Goal: Information Seeking & Learning: Find specific fact

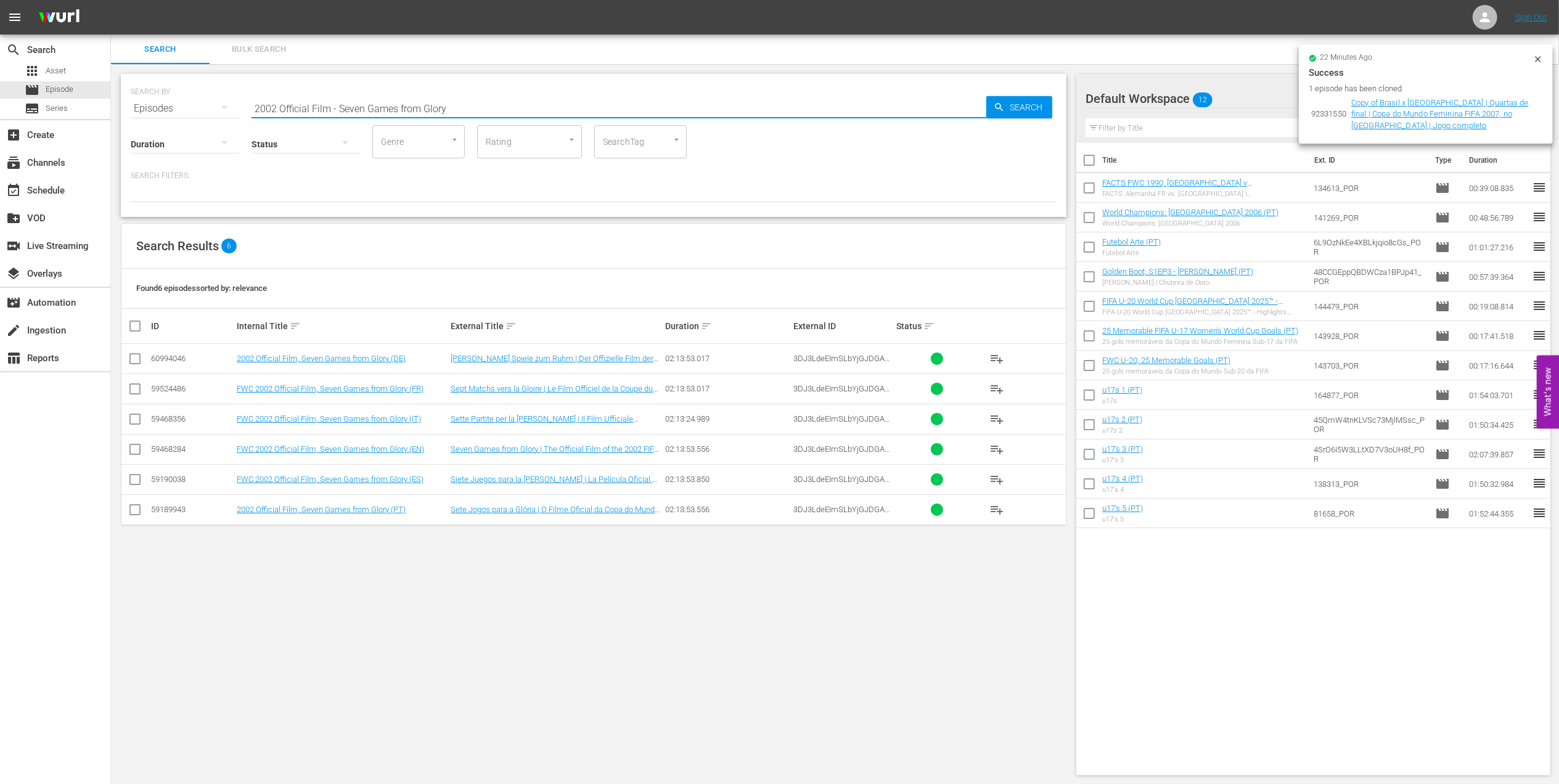
drag, startPoint x: 235, startPoint y: 106, endPoint x: 119, endPoint y: 106, distance: 116.0
click at [111, 106] on div "SEARCH BY Search By Episodes Search ID, Title, Description, Keywords, or Catego…" at bounding box center [594, 425] width 965 height 721
type input "1958 Official Film - Hinein"
click at [363, 414] on td "LOCAL ONLY - FWC 1958 Official Film, Hinein (EN)" at bounding box center [342, 419] width 214 height 30
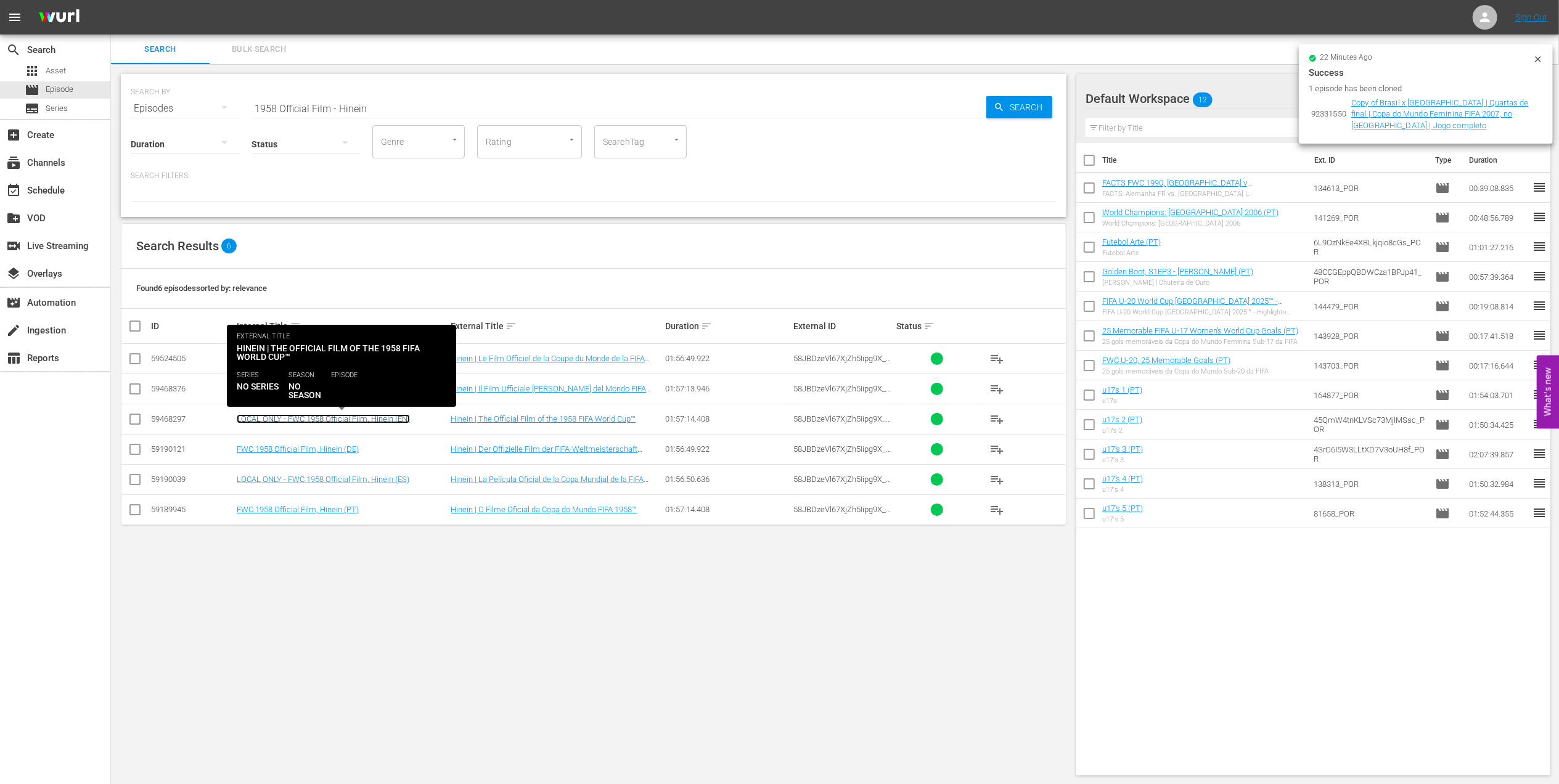
click at [364, 417] on link "LOCAL ONLY - FWC 1958 Official Film, Hinein (EN)" at bounding box center [323, 419] width 173 height 10
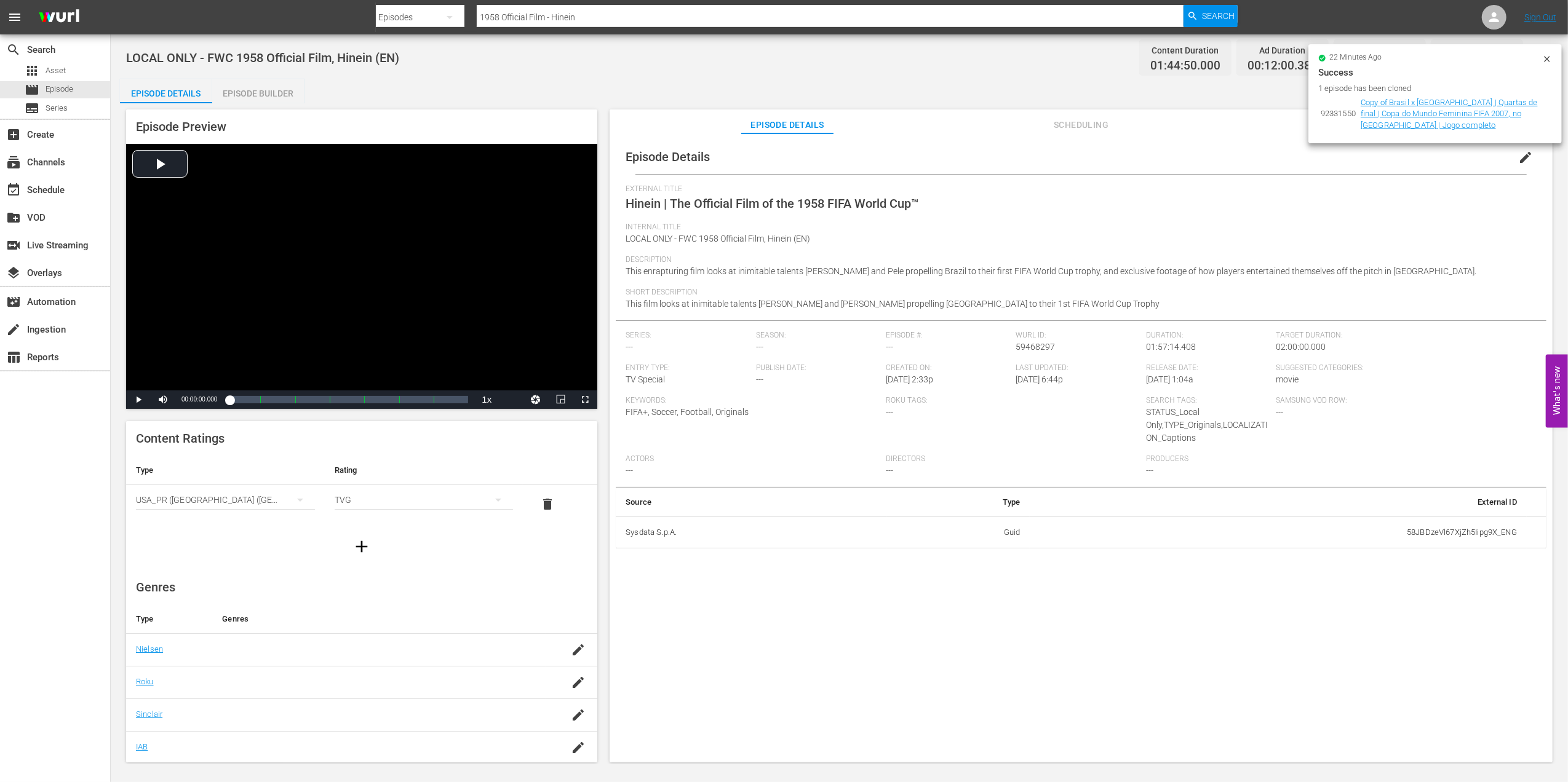
click at [615, 96] on div "Episode Details Episode Builder Episode Preview Video Player is loading. Play V…" at bounding box center [839, 425] width 1439 height 693
click at [610, 18] on input "1958 Official Film - Hinein" at bounding box center [830, 17] width 707 height 29
drag, startPoint x: 593, startPoint y: 15, endPoint x: 350, endPoint y: 15, distance: 243.0
click at [350, 15] on nav "menu Search By Episodes Search ID, Title, Description, Keywords, or Category 19…" at bounding box center [784, 17] width 1568 height 34
paste input "LOCAL ONLY - FWC 1970 Official Film, The World at their Feet"
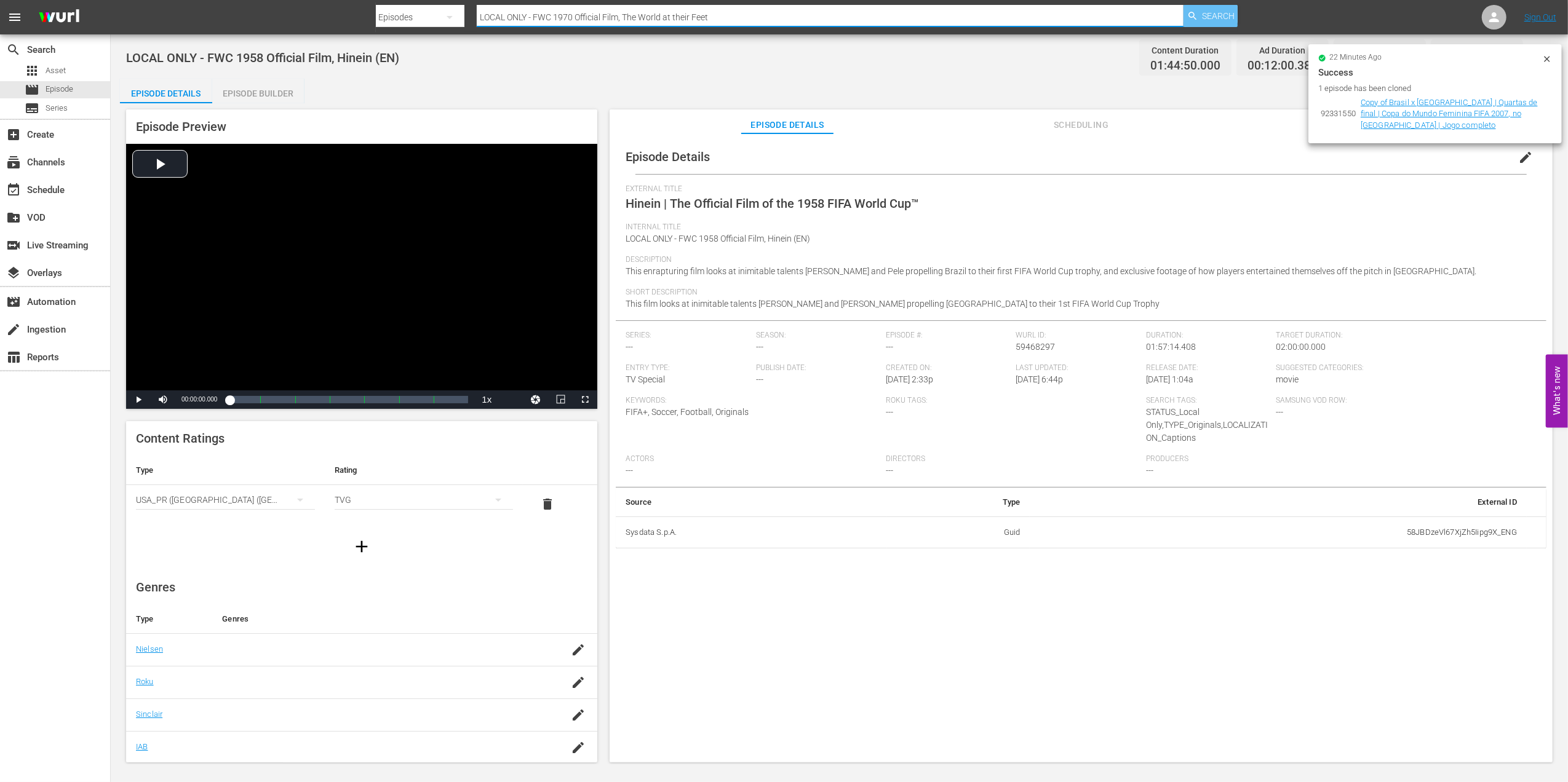
type input "LOCAL ONLY - FWC 1970 Official Film, The World at their Feet"
click at [1203, 15] on span "Search" at bounding box center [1218, 16] width 32 height 22
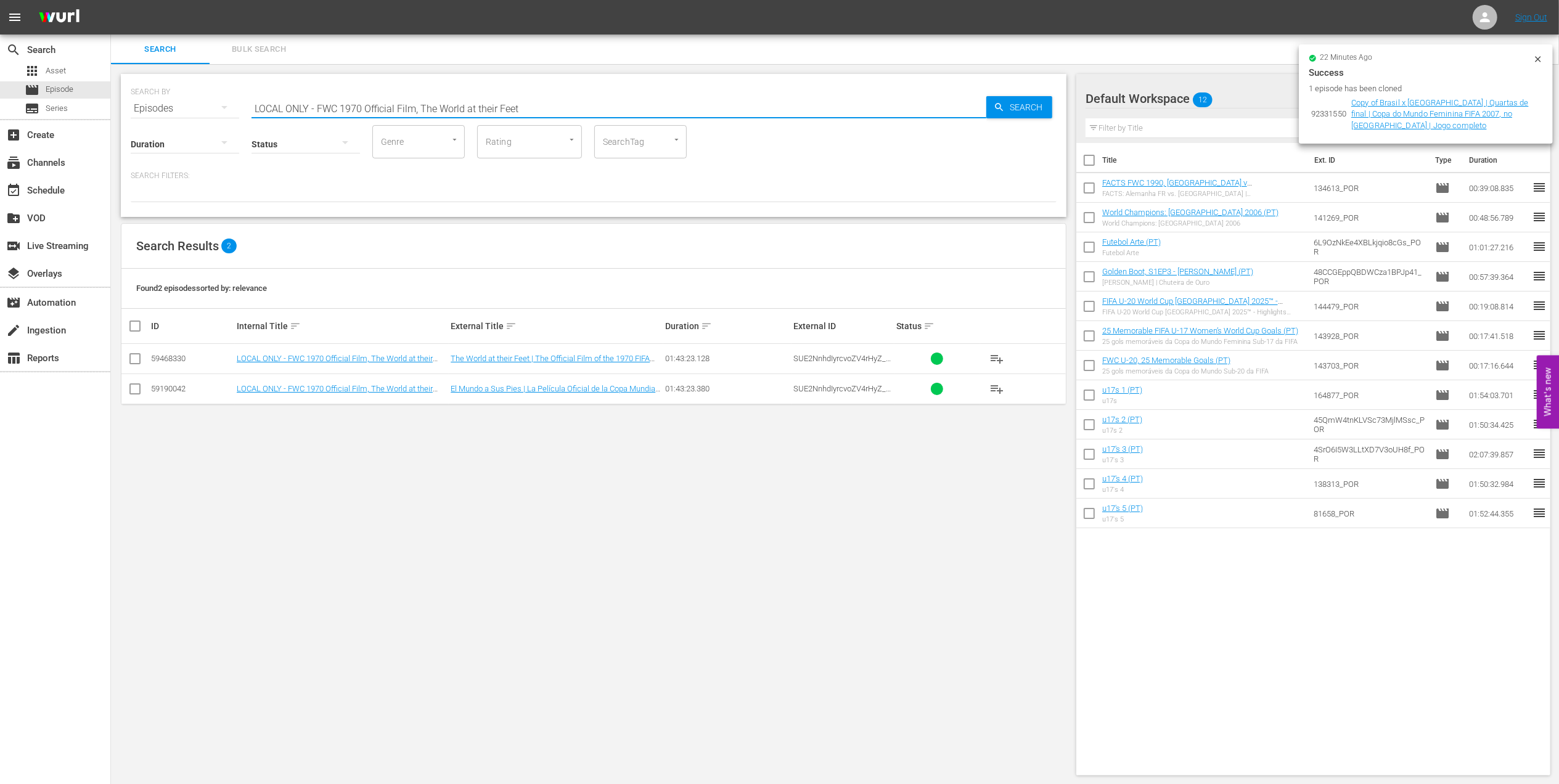
drag, startPoint x: 284, startPoint y: 103, endPoint x: 123, endPoint y: 104, distance: 161.0
click at [121, 105] on div "SEARCH BY Search By Episodes Search ID, Title, Description, Keywords, or Catego…" at bounding box center [593, 145] width 945 height 143
paste input "FWC 1994 USA v [GEOGRAPHIC_DATA], Group Stage"
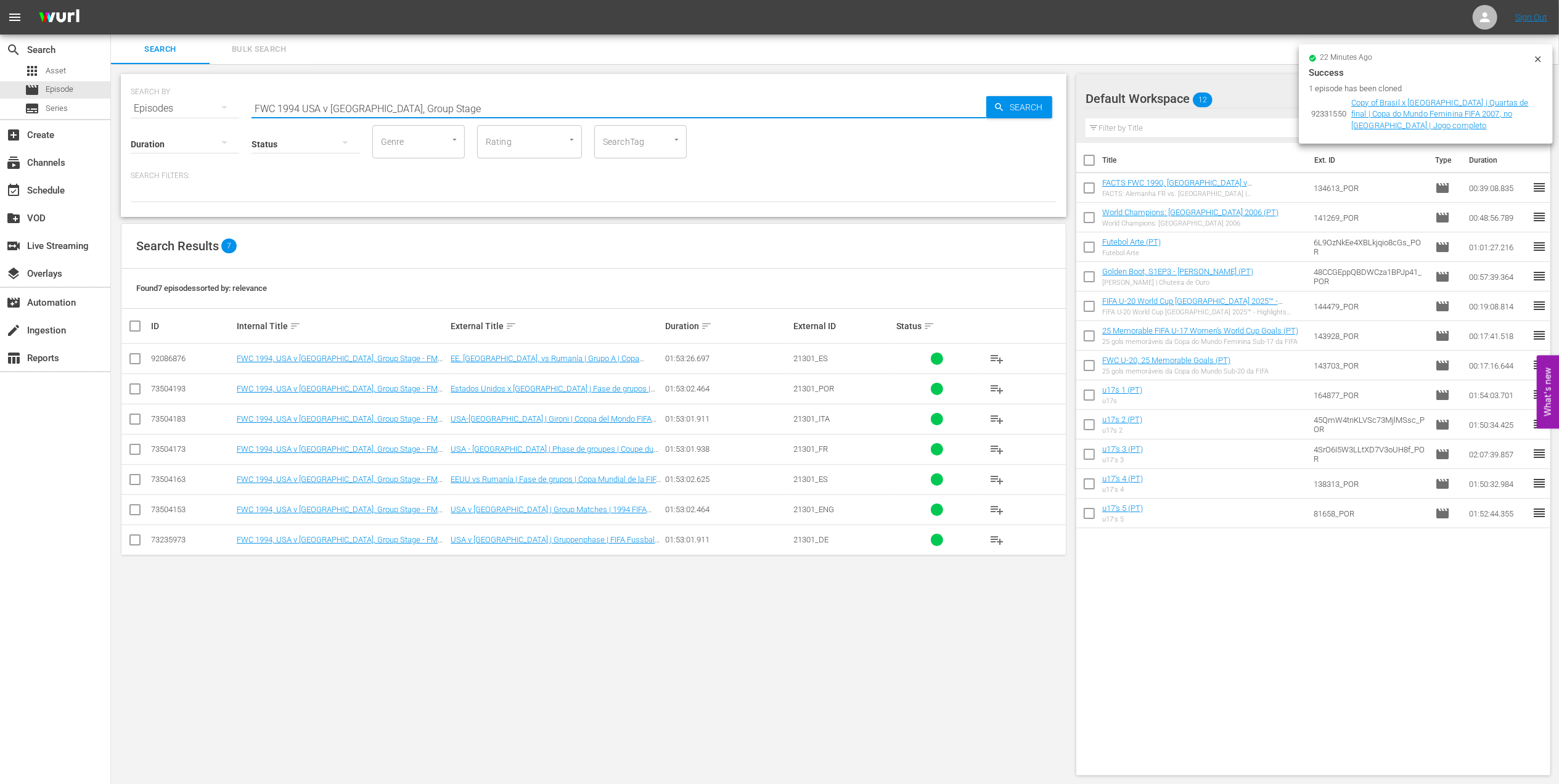
drag, startPoint x: 471, startPoint y: 100, endPoint x: 183, endPoint y: 102, distance: 288.0
click at [183, 102] on div "SEARCH BY Search By Episodes Search ID, Title, Description, Keywords, or Catego…" at bounding box center [594, 101] width 926 height 44
paste input "s [PERSON_NAME]"
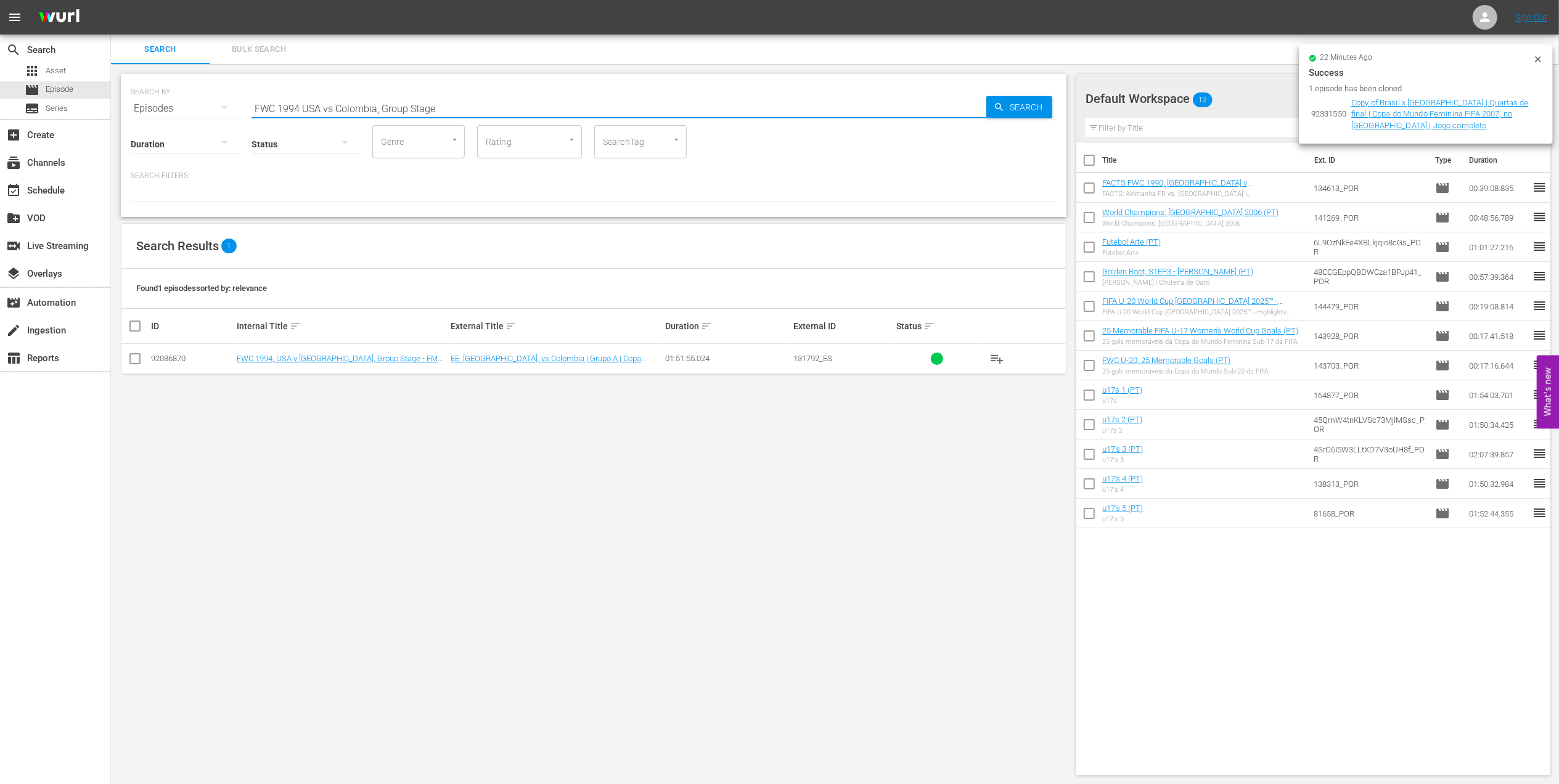
drag, startPoint x: 192, startPoint y: 109, endPoint x: 153, endPoint y: 109, distance: 39.0
click at [153, 109] on div "SEARCH BY Search By Episodes Search ID, Title, Description, Keywords, or Catego…" at bounding box center [594, 101] width 926 height 44
click at [461, 106] on input "FWC 1994 USA vs Colombia, Group Stage" at bounding box center [619, 108] width 735 height 29
drag, startPoint x: 460, startPoint y: 107, endPoint x: 206, endPoint y: 112, distance: 254.0
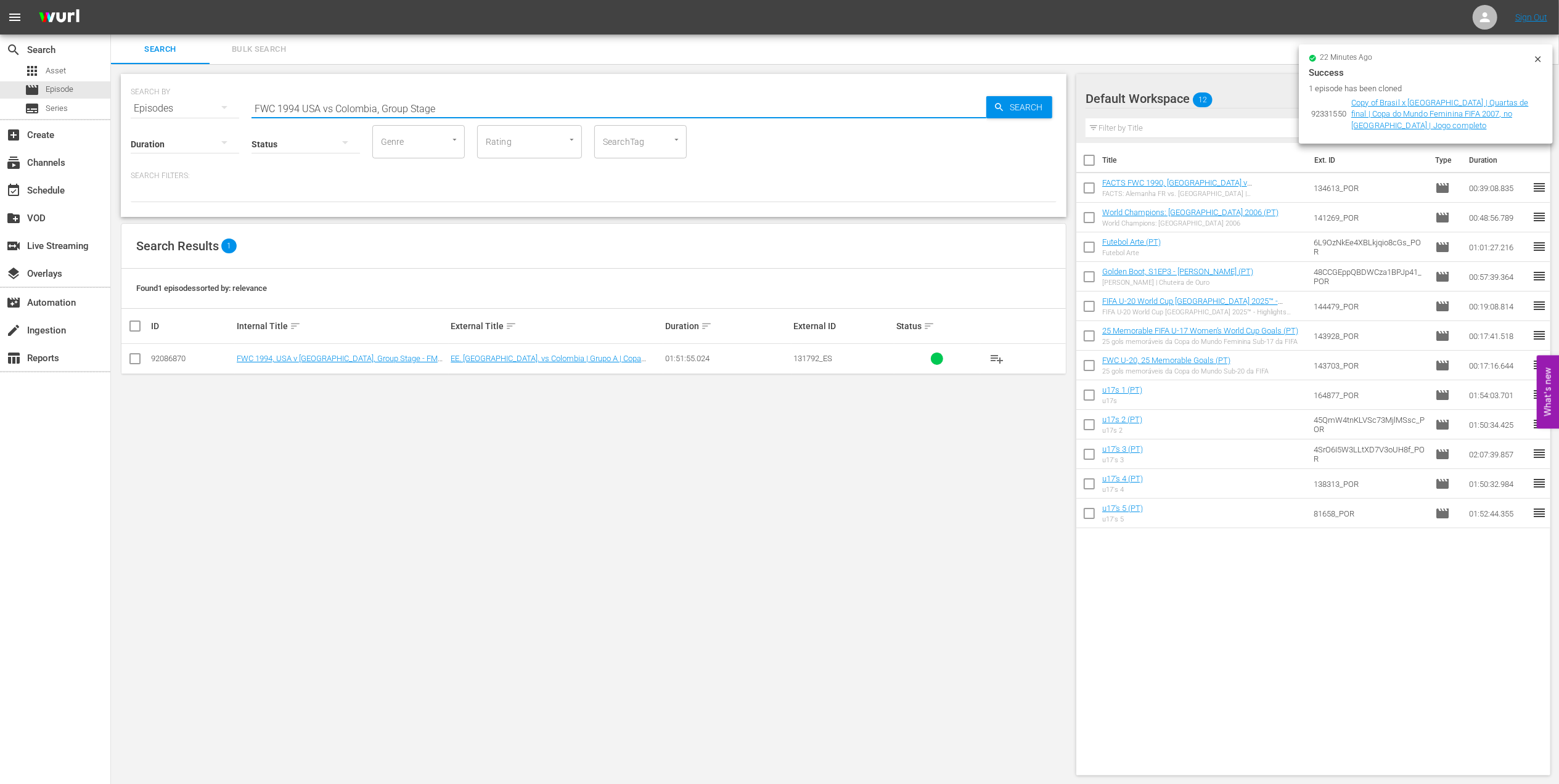
click at [206, 112] on div "SEARCH BY Search By Episodes Search ID, Title, Description, Keywords, or Catego…" at bounding box center [594, 101] width 926 height 44
paste input "Italy v [GEOGRAPHIC_DATA] | Group Matches | FIFA World Cup 1990 | Full Match Re…"
drag, startPoint x: 481, startPoint y: 106, endPoint x: 140, endPoint y: 106, distance: 341.0
click at [140, 106] on div "SEARCH BY Search By Episodes Search ID, Title, Description, Keywords, or Catego…" at bounding box center [594, 101] width 926 height 44
paste input "Germany FR v [GEOGRAPHIC_DATA] | Semi-final"
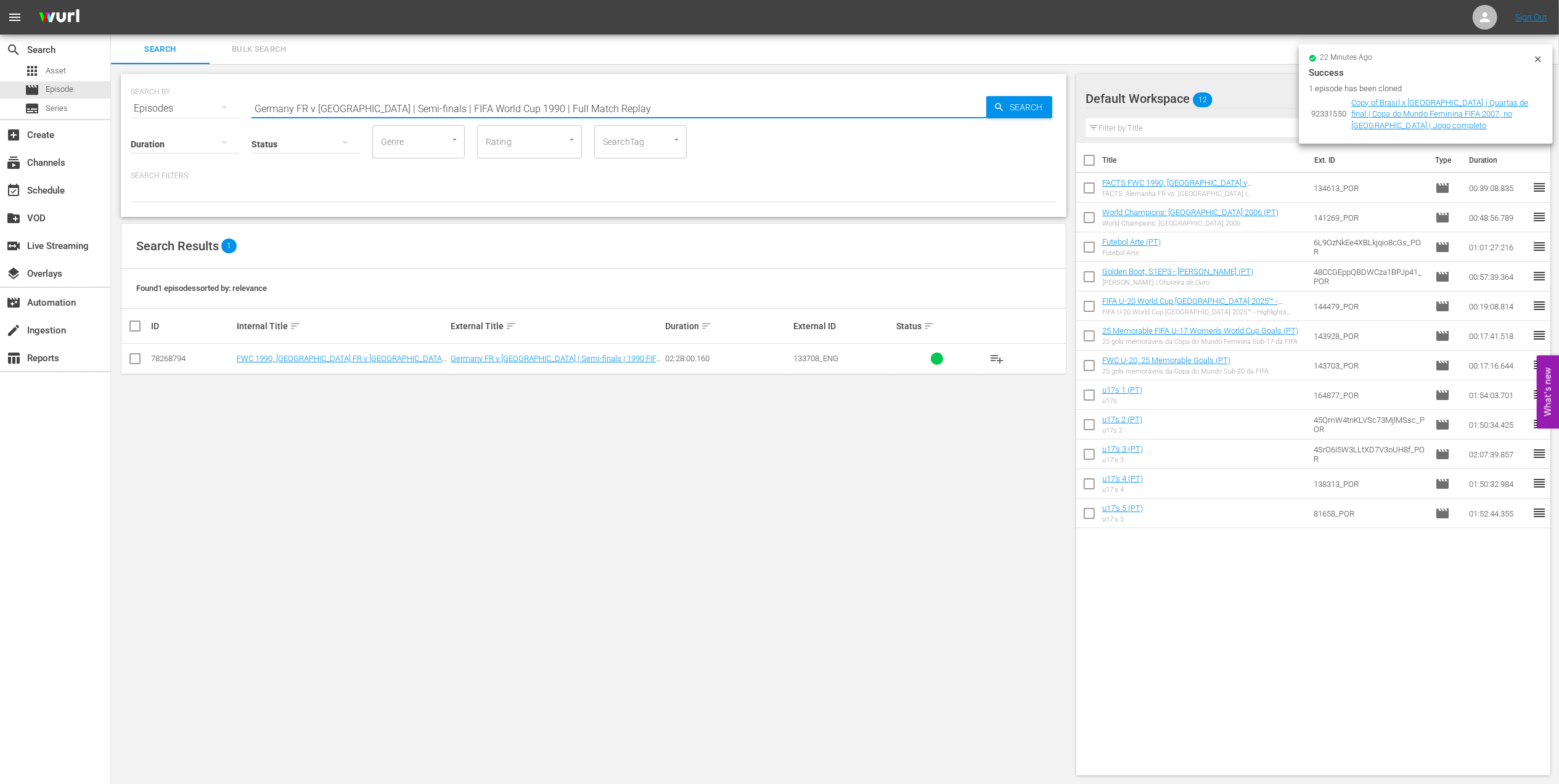
drag, startPoint x: 595, startPoint y: 109, endPoint x: 203, endPoint y: 106, distance: 392.0
click at [203, 106] on div "SEARCH BY Search By Episodes Search ID, Title, Description, Keywords, or Catego…" at bounding box center [594, 101] width 926 height 44
paste input "FWC 1990 - Final - [GEOGRAPHIC_DATA] v [GEOGRAPHIC_DATA]"
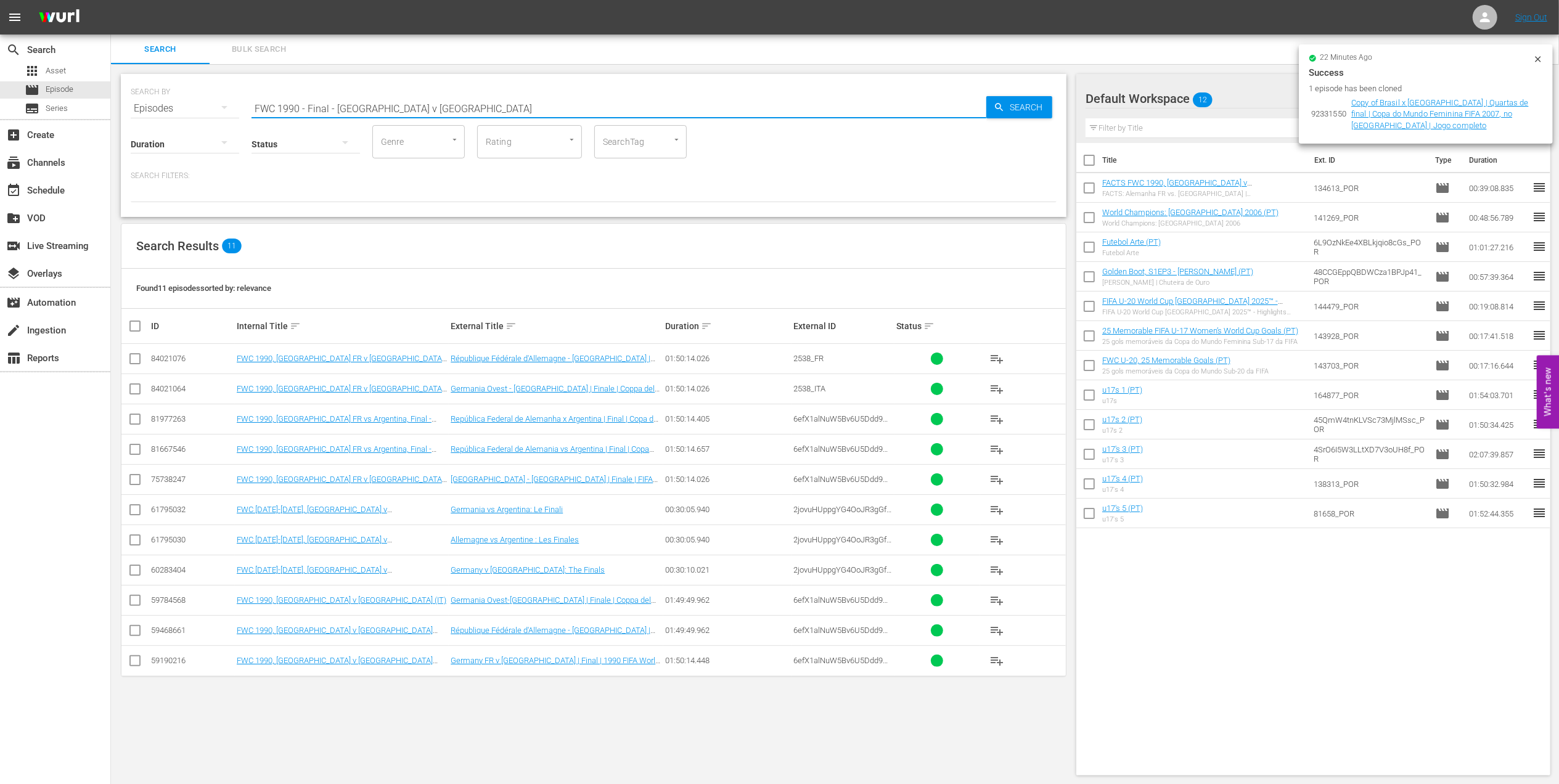
drag, startPoint x: 484, startPoint y: 105, endPoint x: 181, endPoint y: 107, distance: 303.0
click at [163, 105] on div "SEARCH BY Search By Episodes Search ID, Title, Description, Keywords, or Catego…" at bounding box center [594, 101] width 926 height 44
paste input "2002 Official Film - Seven Games from Glory"
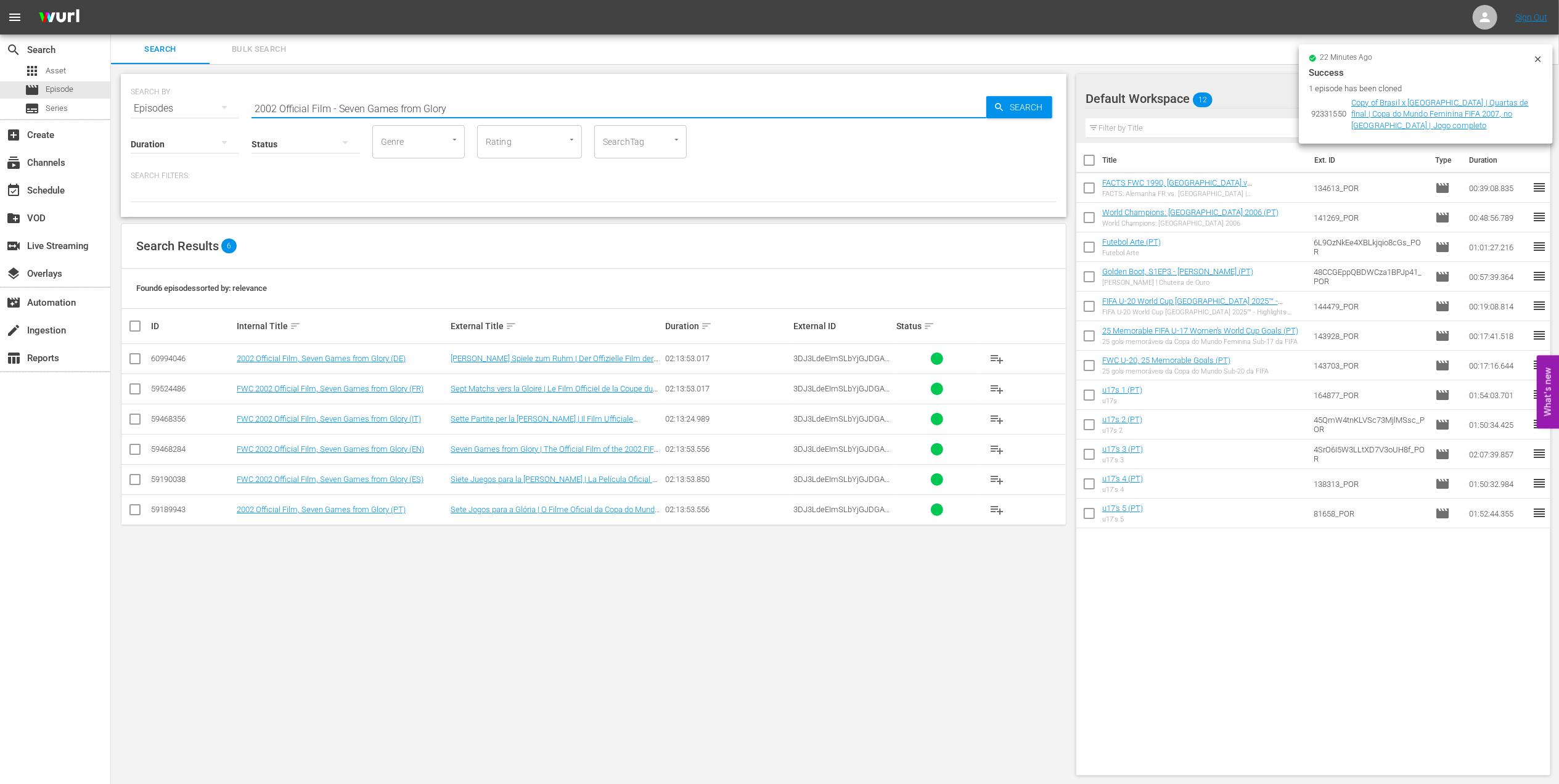
drag, startPoint x: 456, startPoint y: 111, endPoint x: 181, endPoint y: 110, distance: 275.0
click at [173, 111] on div "SEARCH BY Search By Episodes Search ID, Title, Description, Keywords, or Catego…" at bounding box center [594, 101] width 926 height 44
paste input "FWC 2006 - QF - [GEOGRAPHIC_DATA] v [GEOGRAPHIC_DATA]"
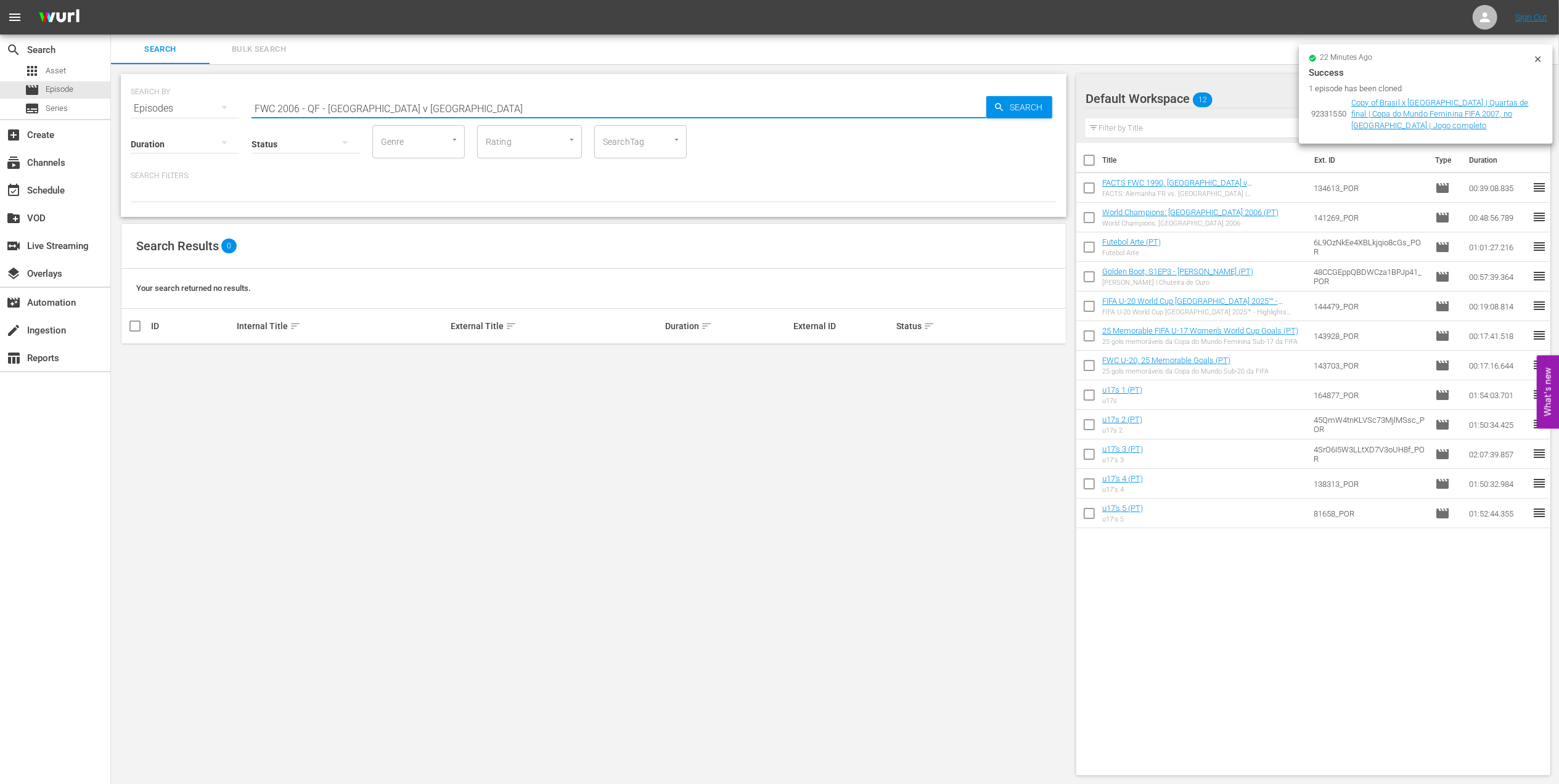
click at [328, 106] on input "FWC 2006 - QF - [GEOGRAPHIC_DATA] v [GEOGRAPHIC_DATA]" at bounding box center [619, 108] width 735 height 29
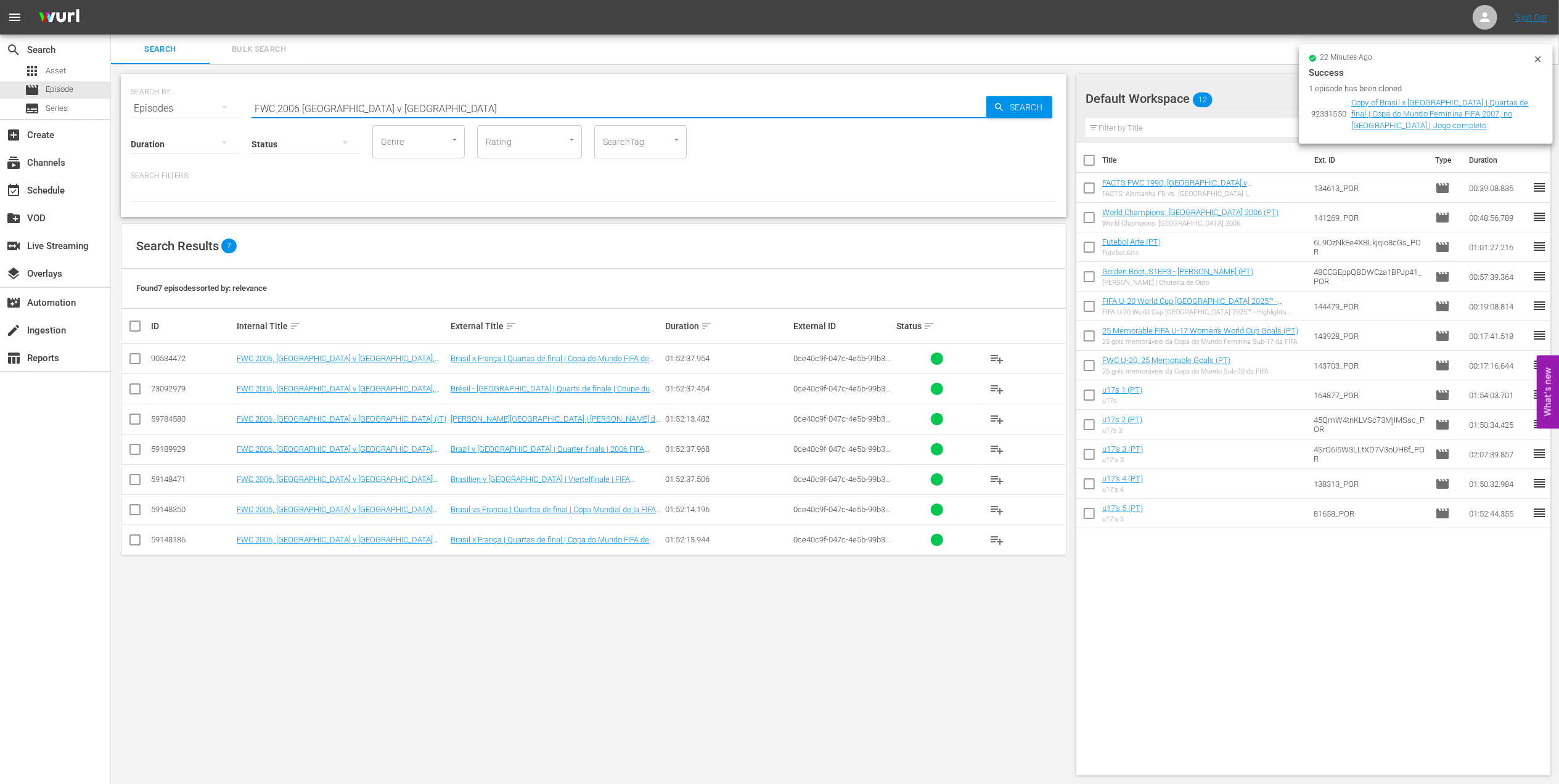
drag, startPoint x: 291, startPoint y: 112, endPoint x: 200, endPoint y: 111, distance: 91.0
click at [200, 111] on div "SEARCH BY Search By Episodes Search ID, Title, Description, Keywords, or Catego…" at bounding box center [594, 101] width 926 height 44
paste input "- SF - [GEOGRAPHIC_DATA] v [GEOGRAPHIC_DATA]"
click at [425, 106] on input "FWC 2006 - SF - [GEOGRAPHIC_DATA] v [GEOGRAPHIC_DATA]" at bounding box center [619, 108] width 735 height 29
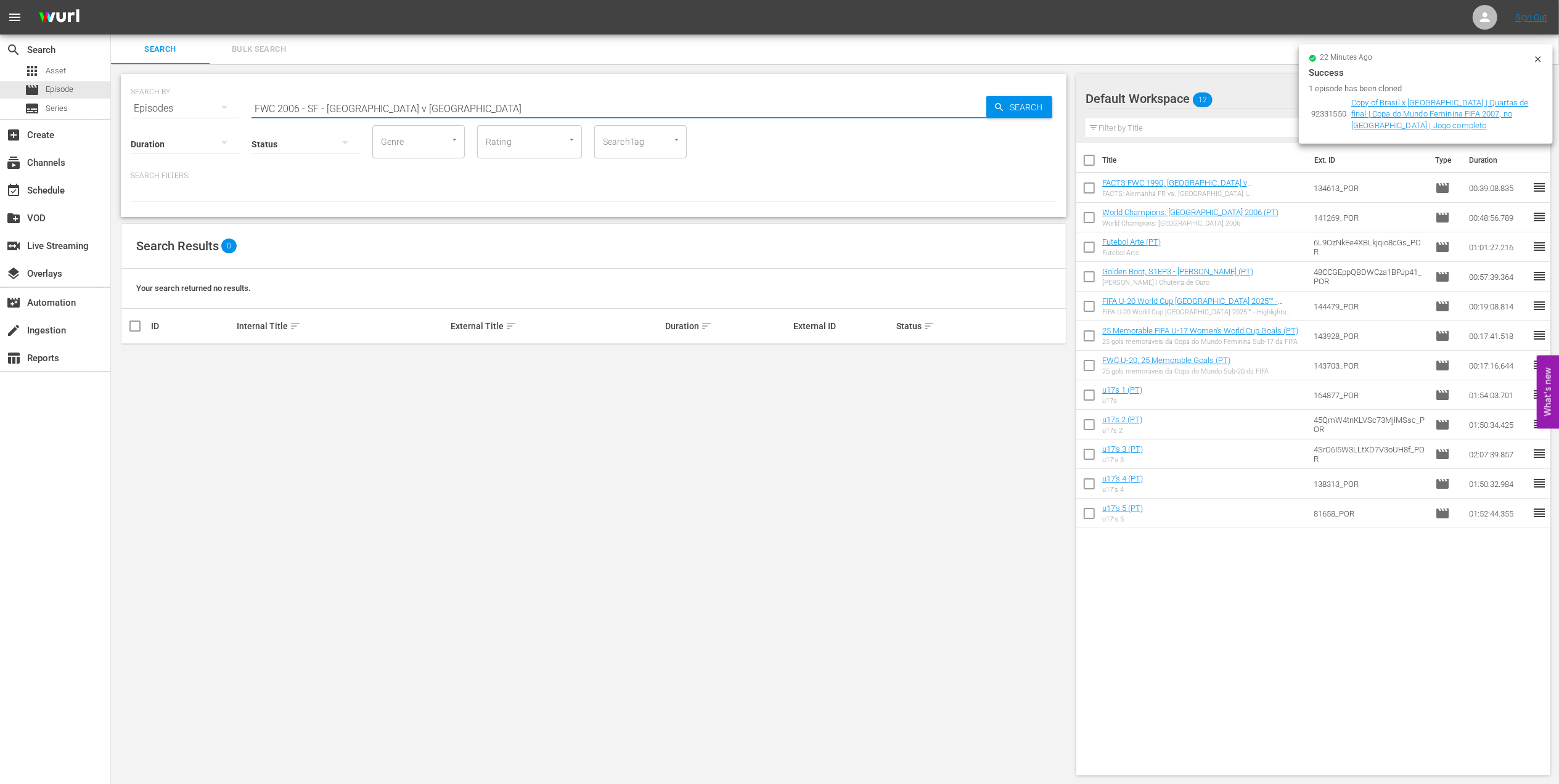
click at [321, 107] on input "FWC 2006 - SF - [GEOGRAPHIC_DATA] v [GEOGRAPHIC_DATA]" at bounding box center [619, 108] width 735 height 29
click at [383, 107] on input "FWC 2006 [GEOGRAPHIC_DATA] v [GEOGRAPHIC_DATA]" at bounding box center [619, 108] width 735 height 29
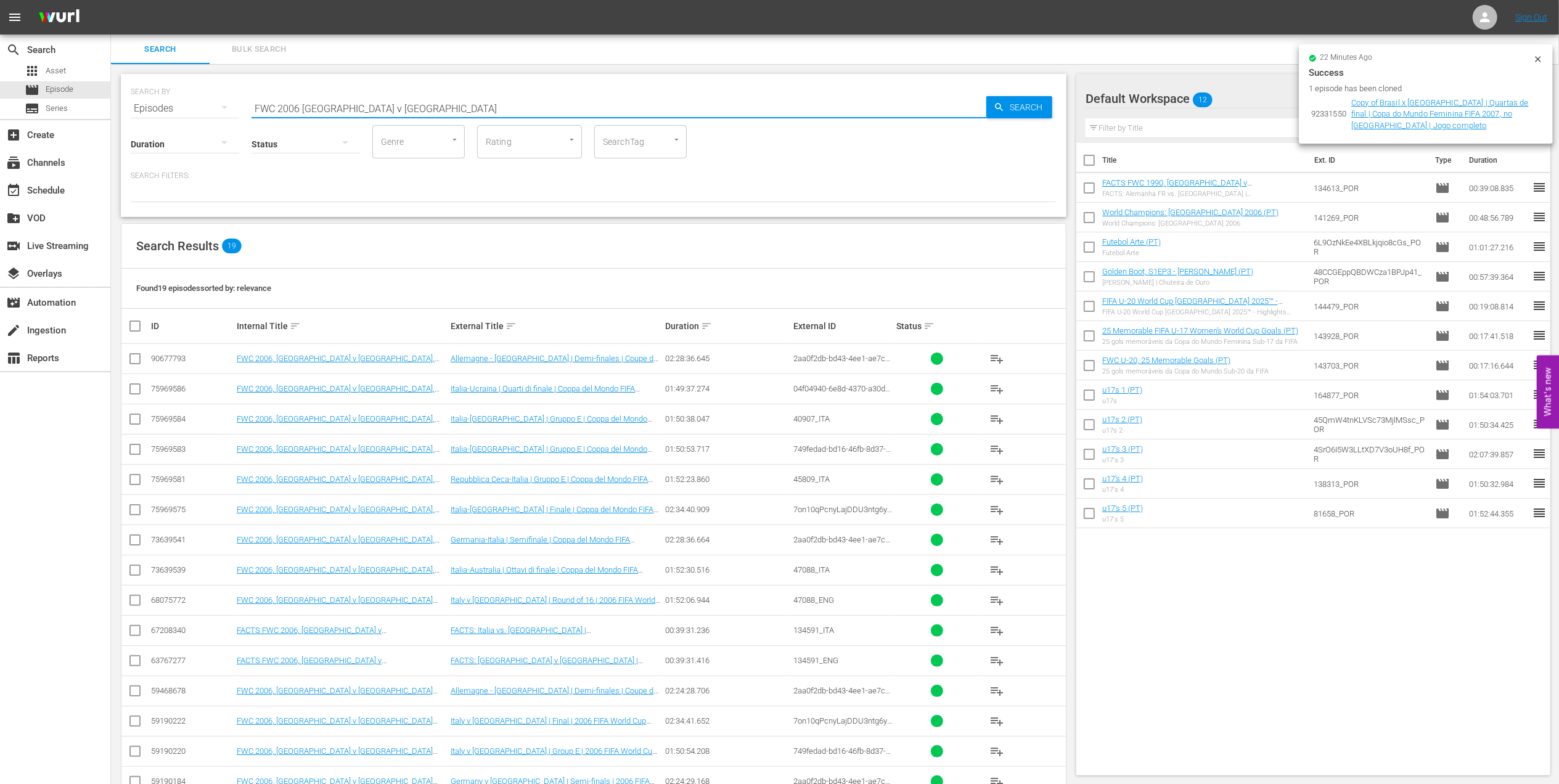
drag, startPoint x: 391, startPoint y: 102, endPoint x: 200, endPoint y: 102, distance: 191.0
click at [200, 102] on div "SEARCH BY Search By Episodes Search ID, Title, Description, Keywords, or Catego…" at bounding box center [594, 101] width 926 height 44
paste input "- Final - [GEOGRAPHIC_DATA] v [GEOGRAPHIC_DATA]"
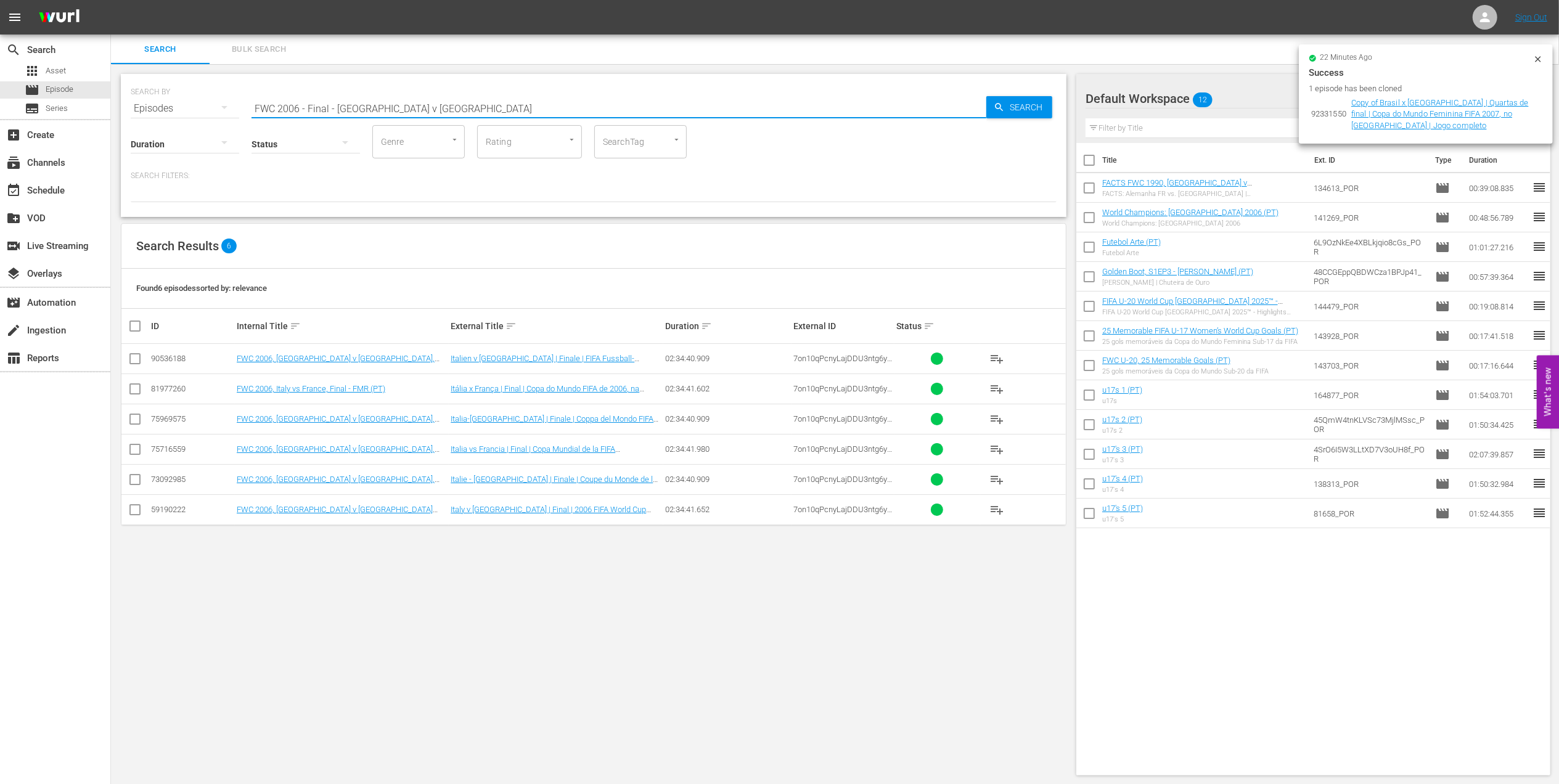
type input "FWC 2006 - Final - [GEOGRAPHIC_DATA] v [GEOGRAPHIC_DATA]"
click at [95, 90] on div "movie Episode" at bounding box center [55, 90] width 110 height 17
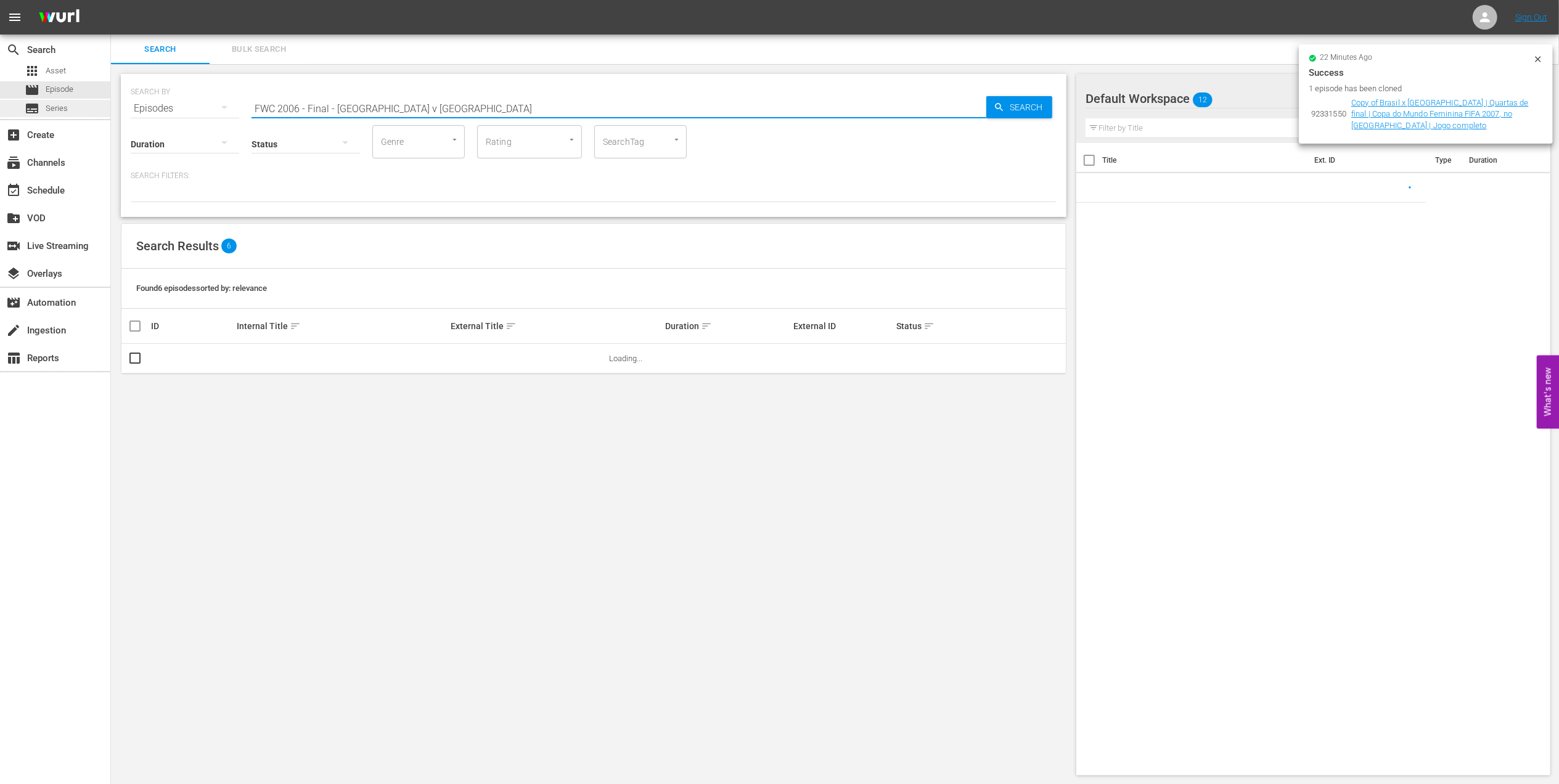
drag, startPoint x: 402, startPoint y: 110, endPoint x: 102, endPoint y: 110, distance: 300.0
click at [111, 0] on div "search Search apps Asset movie Episode subtitles Series add_box Create subscrip…" at bounding box center [835, 0] width 1448 height 0
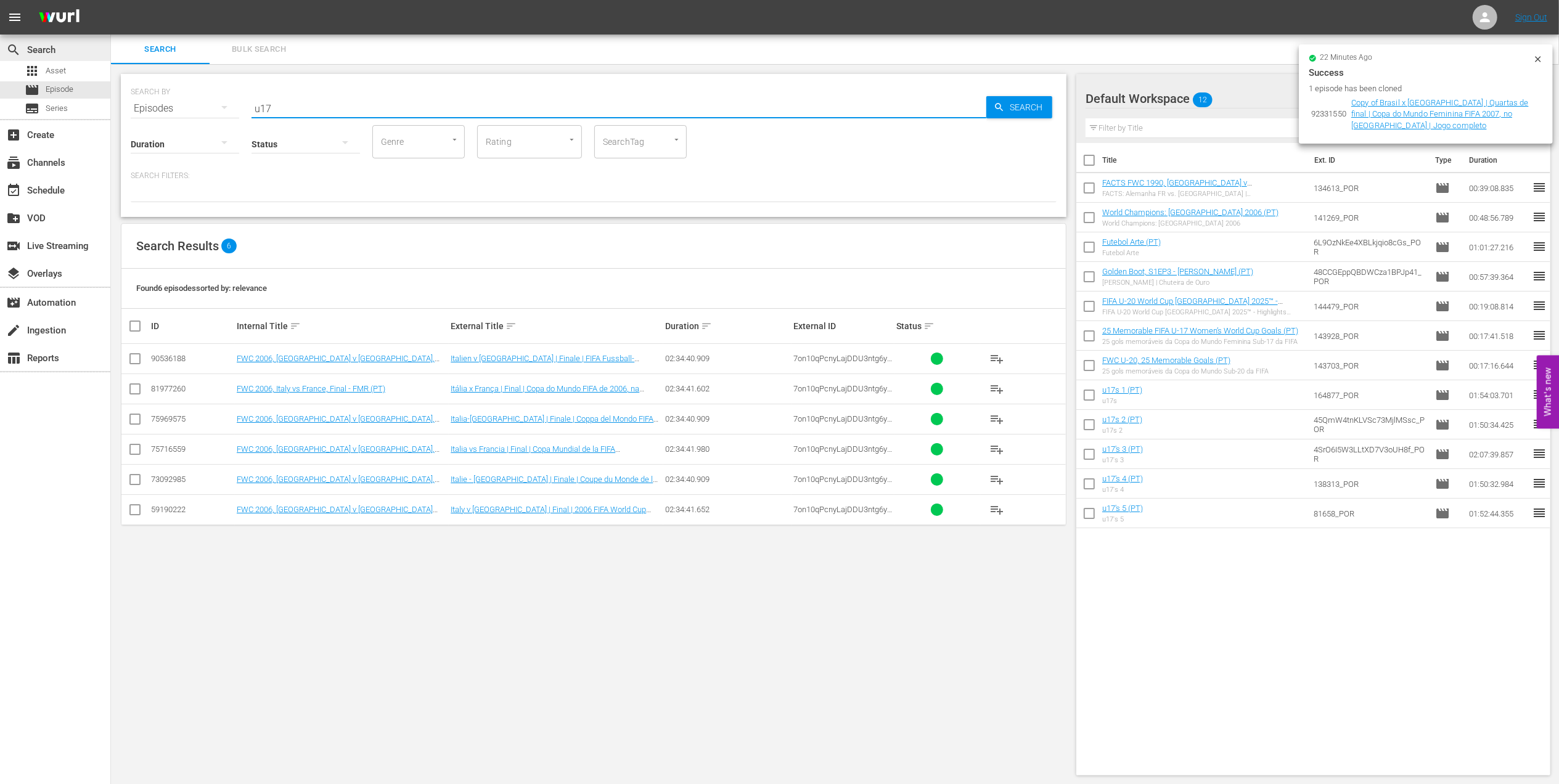
type input "u17"
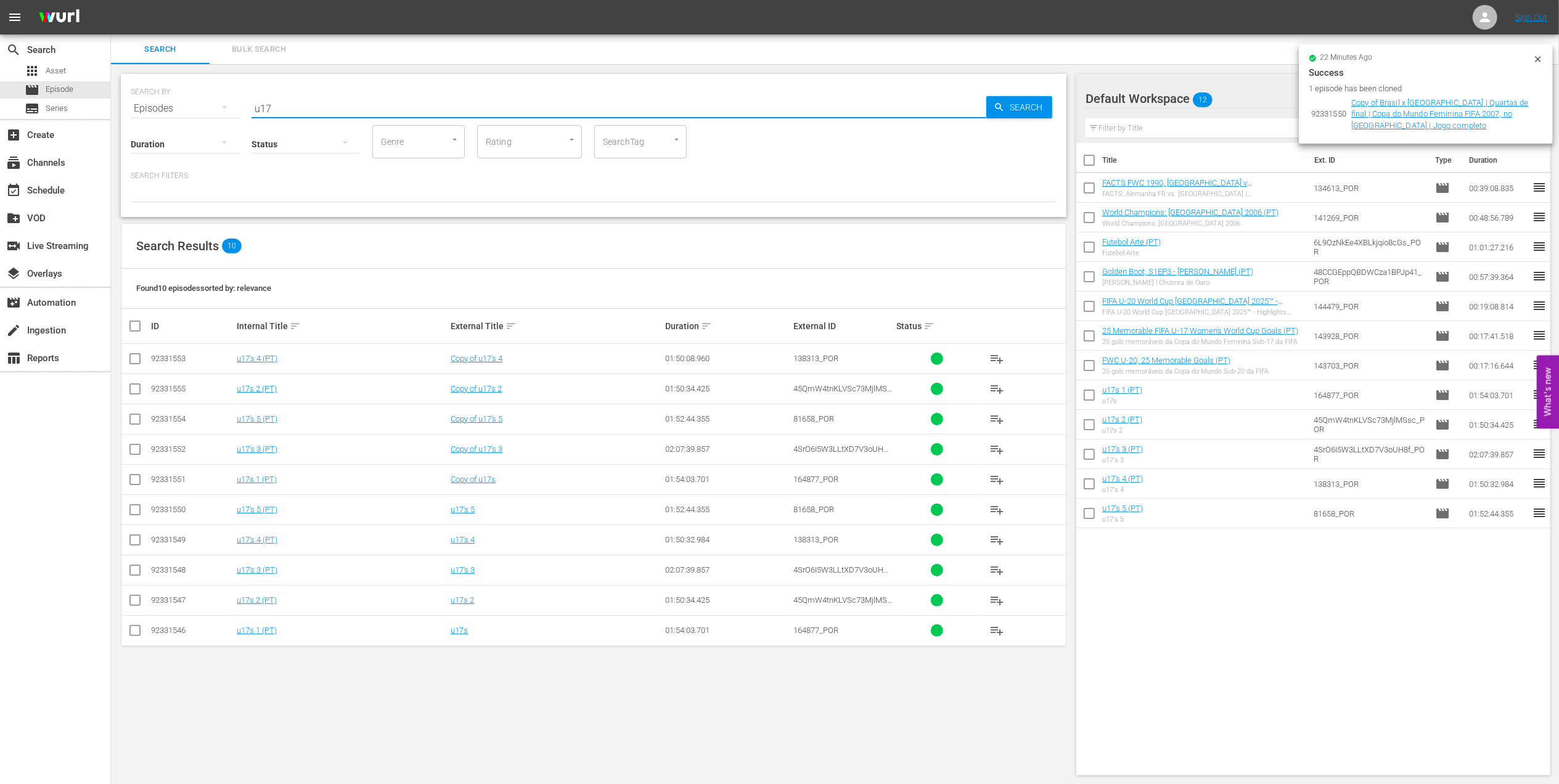
drag, startPoint x: 283, startPoint y: 109, endPoint x: 227, endPoint y: 112, distance: 56.1
click at [227, 112] on div "SEARCH BY Search By Episodes Search ID, Title, Description, Keywords, or Catego…" at bounding box center [594, 101] width 926 height 44
type input "goals u17"
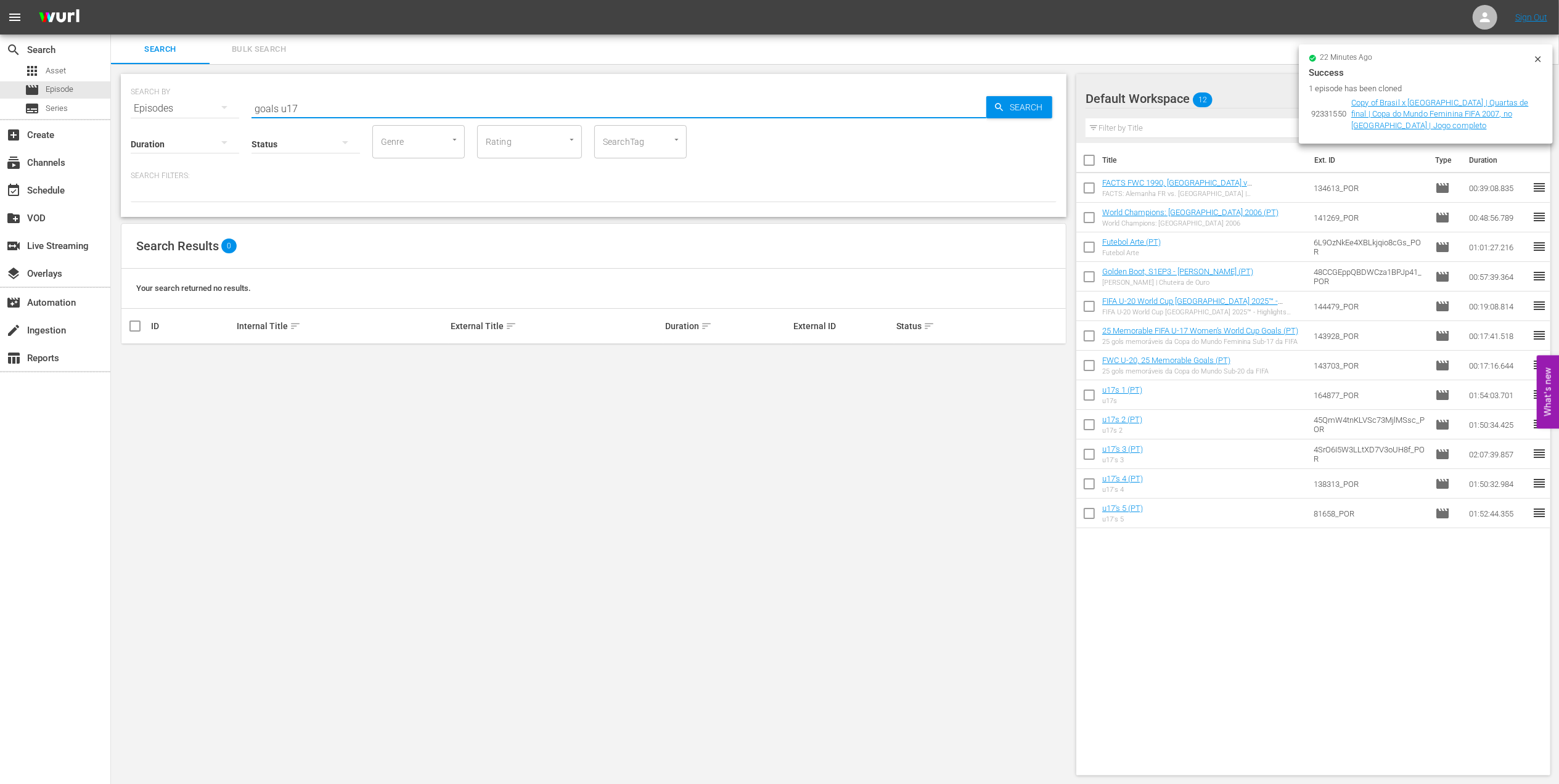
drag, startPoint x: 325, startPoint y: 107, endPoint x: 156, endPoint y: 112, distance: 169.1
click at [156, 112] on div "SEARCH BY Search By Episodes Search ID, Title, Description, Keywords, or Catego…" at bounding box center [594, 101] width 926 height 44
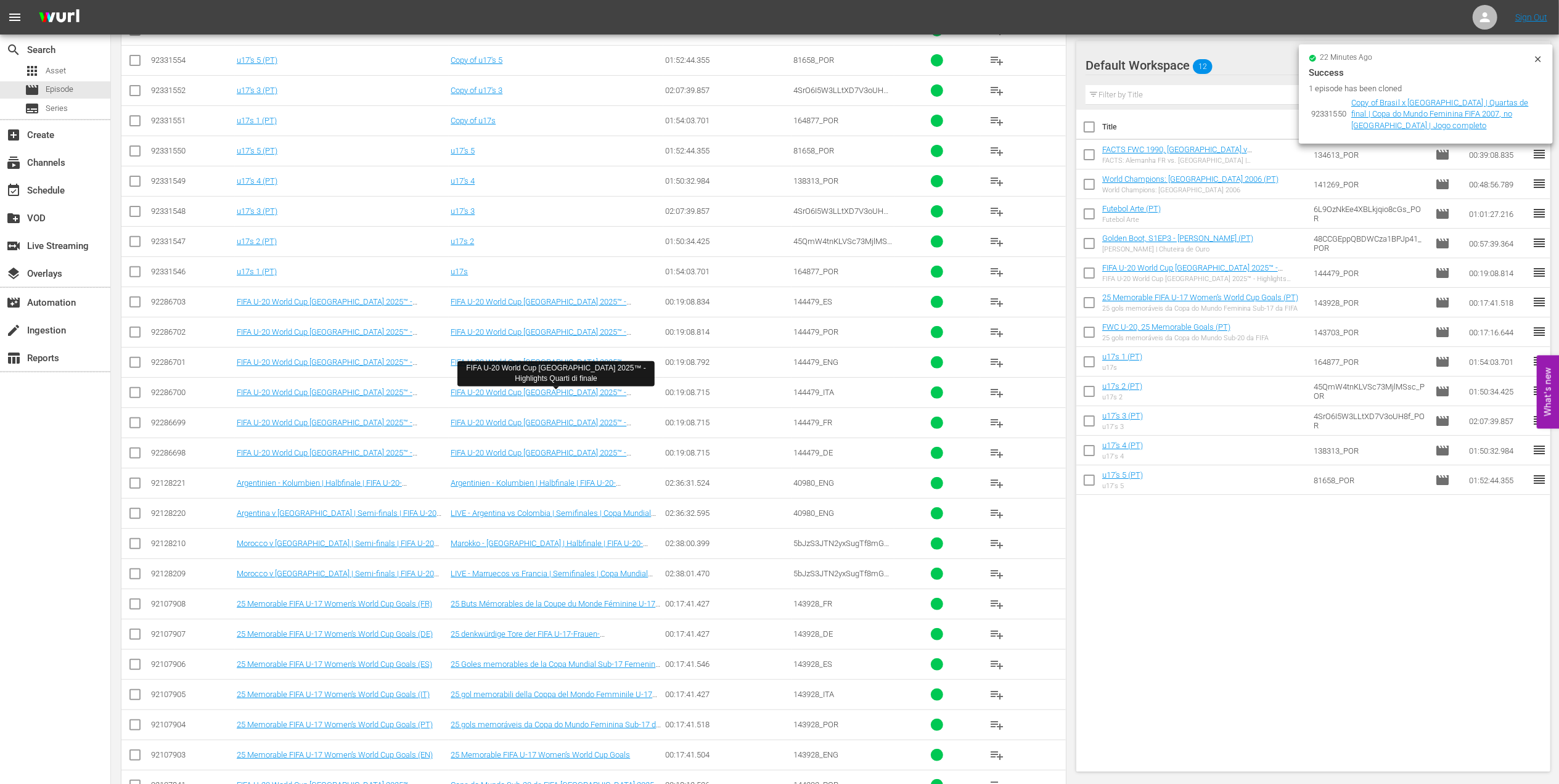
scroll to position [478, 0]
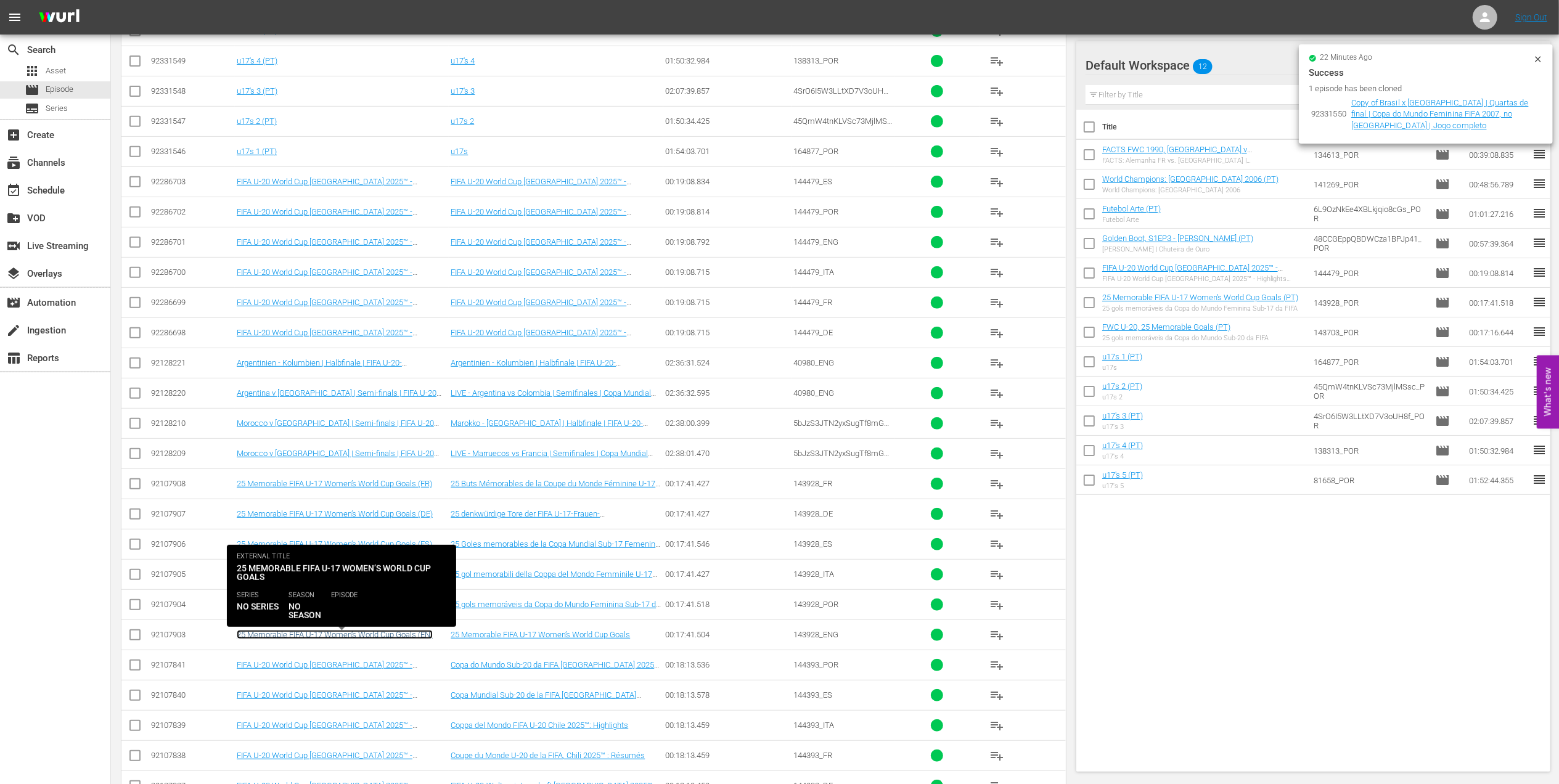
click at [370, 639] on link "25 Memorable FIFA U-17 Women’s World Cup Goals (EN)" at bounding box center [334, 635] width 196 height 10
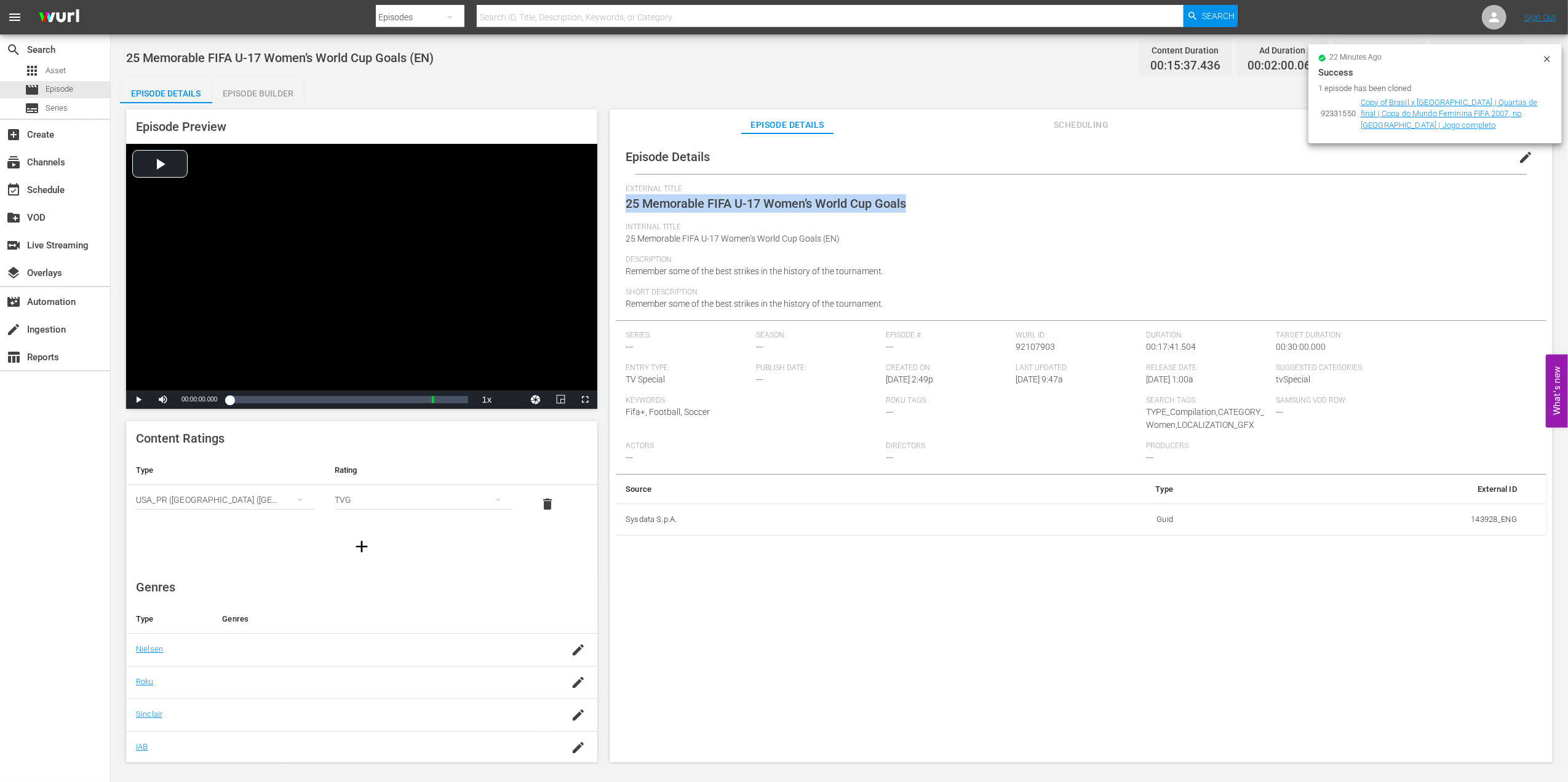
drag, startPoint x: 911, startPoint y: 203, endPoint x: 618, endPoint y: 203, distance: 293.0
click at [618, 203] on div "Episode Details edit External Title 25 Memorable FIFA U-17 Women’s World Cup Go…" at bounding box center [1080, 337] width 931 height 396
click at [832, 236] on span "25 Memorable FIFA U-17 Women’s World Cup Goals (EN)" at bounding box center [733, 238] width 214 height 9
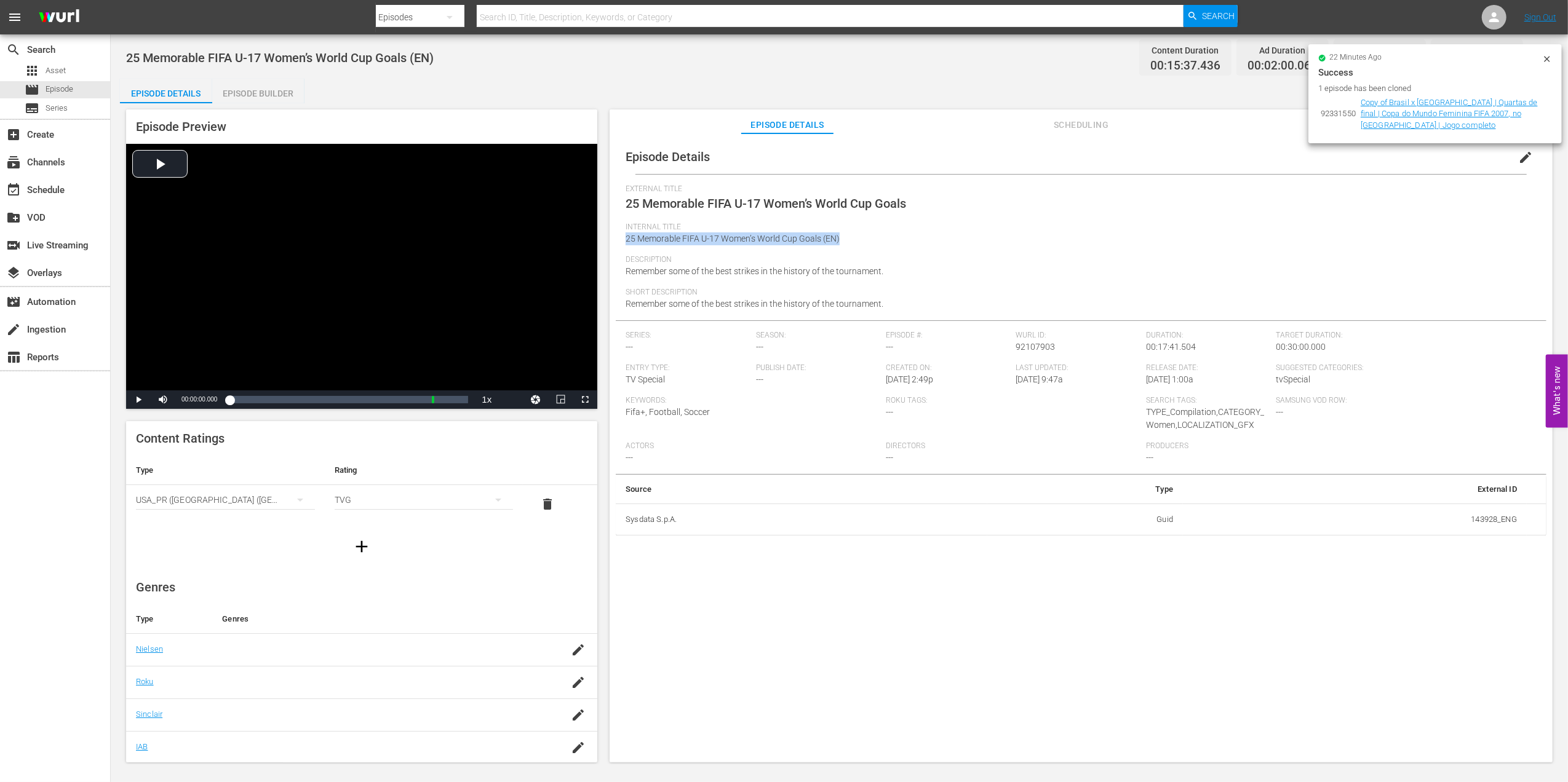
drag, startPoint x: 832, startPoint y: 237, endPoint x: 615, endPoint y: 239, distance: 217.0
click at [615, 239] on div "Episode Details edit External Title 25 Memorable FIFA U-17 Women’s World Cup Go…" at bounding box center [1080, 337] width 931 height 396
copy span "25 Memorable FIFA U-17 Women’s World Cup Goals (EN)"
click at [672, 13] on input "text" at bounding box center [830, 17] width 707 height 29
paste input "2002: This is an Asian Odyssey"
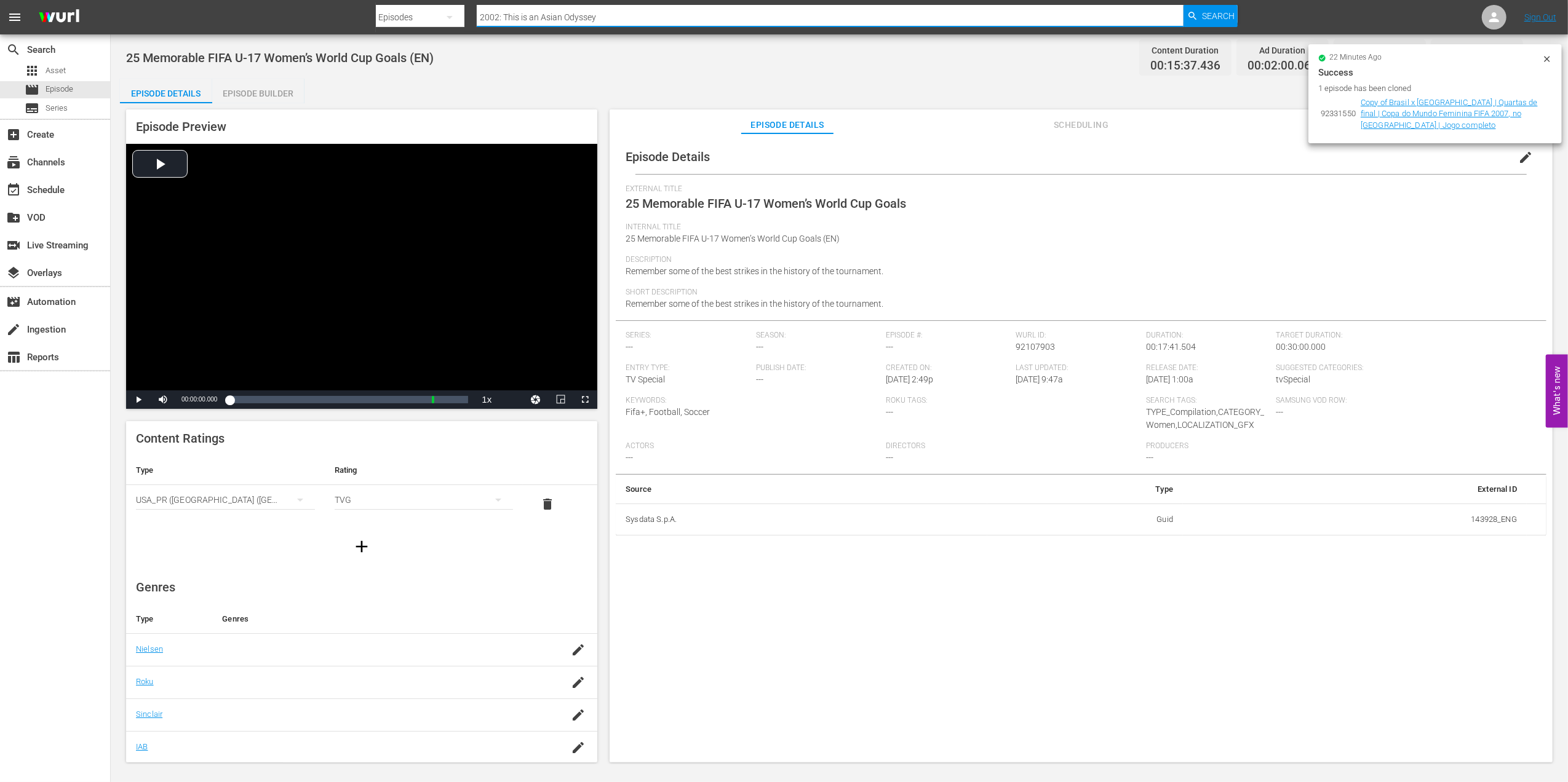
type input "2002: This is an Asian Odyssey"
click at [1209, 13] on span "Search" at bounding box center [1218, 16] width 32 height 22
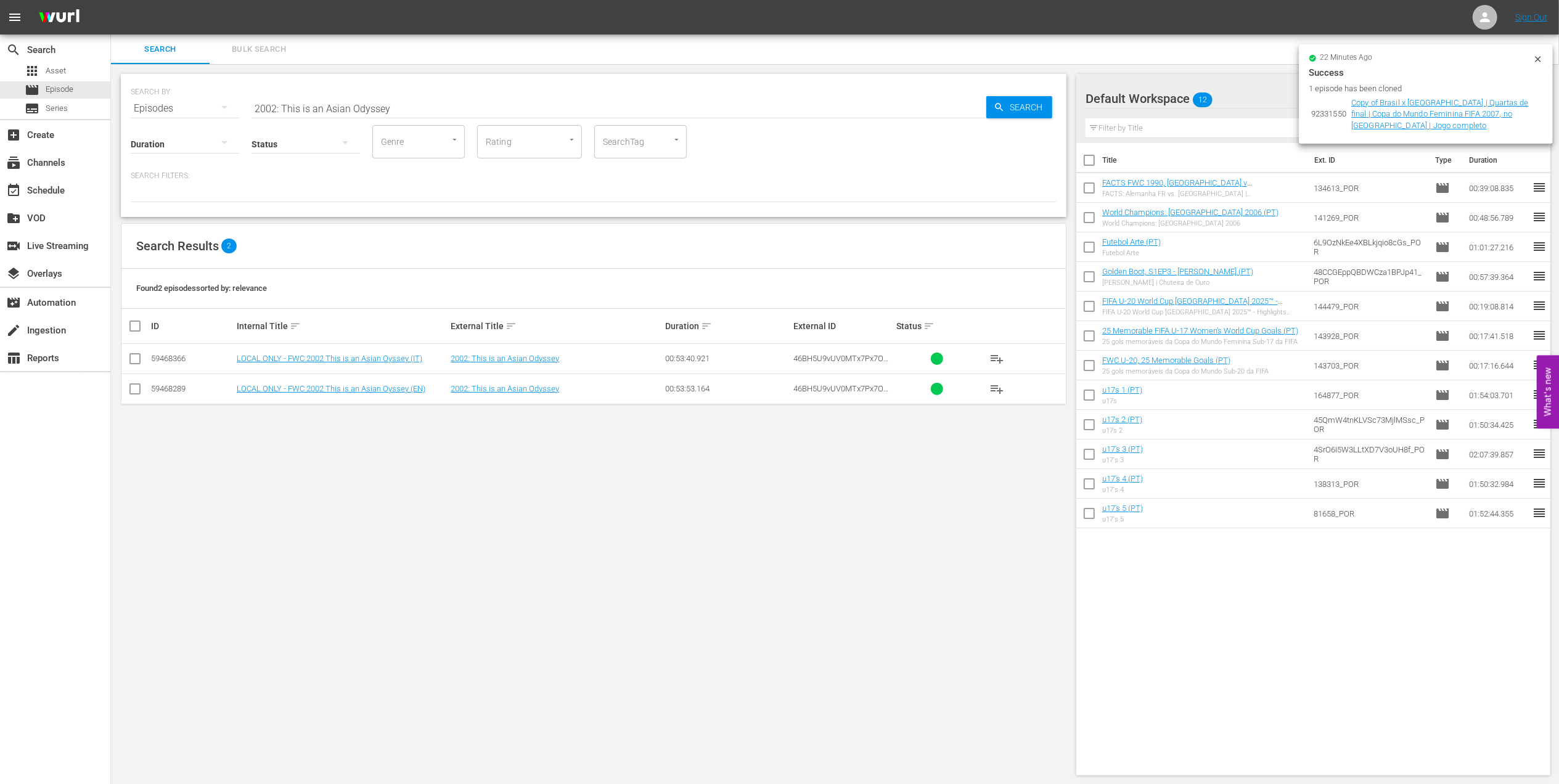
paste input "Voices II"
drag, startPoint x: 417, startPoint y: 105, endPoint x: 125, endPoint y: 106, distance: 292.0
click at [125, 106] on div "SEARCH BY Search By Episodes Search ID, Title, Description, Keywords, or Catego…" at bounding box center [593, 145] width 945 height 143
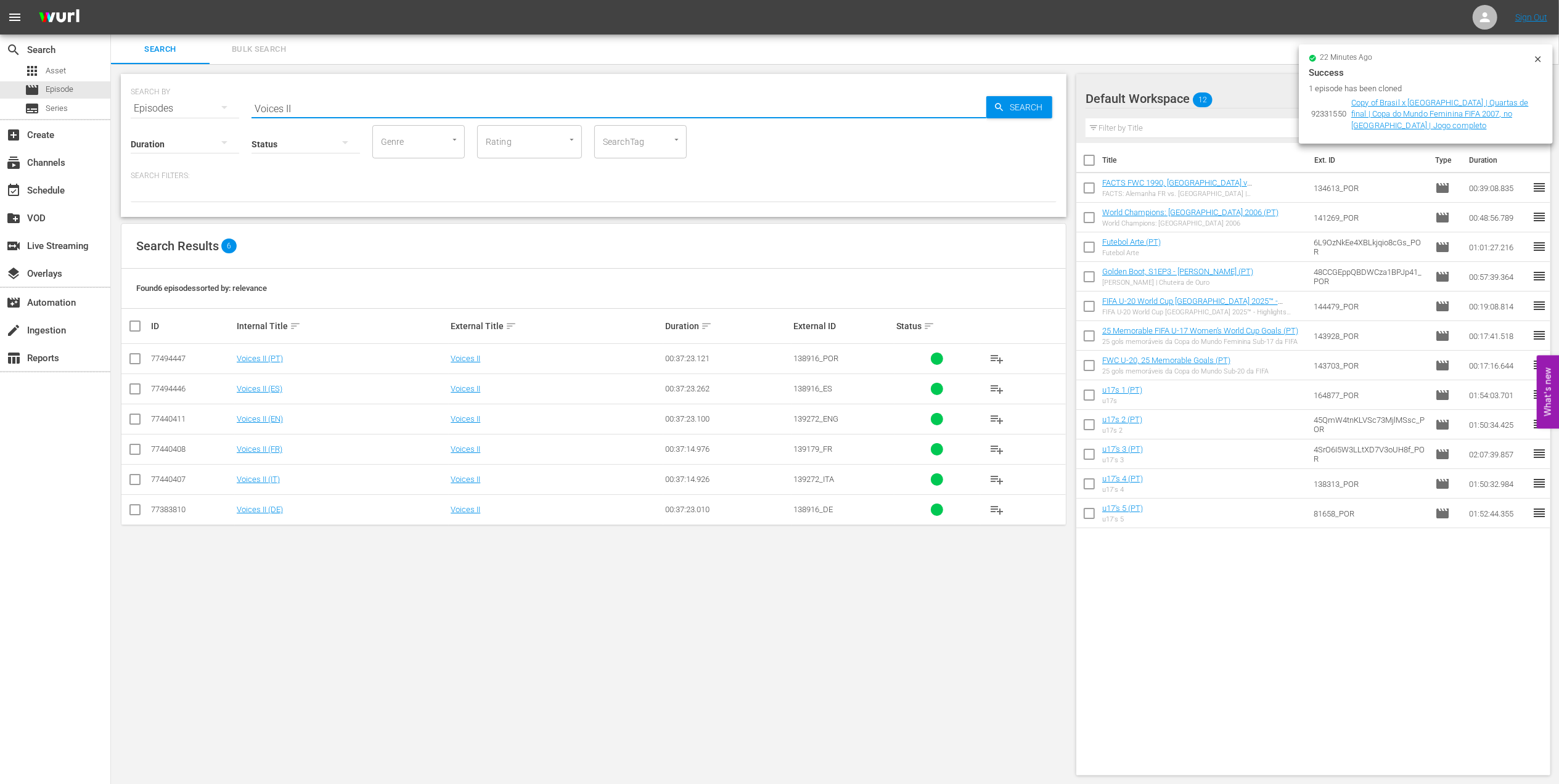
drag, startPoint x: 241, startPoint y: 112, endPoint x: 190, endPoint y: 112, distance: 51.0
click at [167, 114] on div "SEARCH BY Search By Episodes Search ID, Title, Description, Keywords, or Catego…" at bounding box center [593, 145] width 945 height 143
paste input "FWC 1978 - Final - [GEOGRAPHIC_DATA] v [GEOGRAPHIC_DATA]"
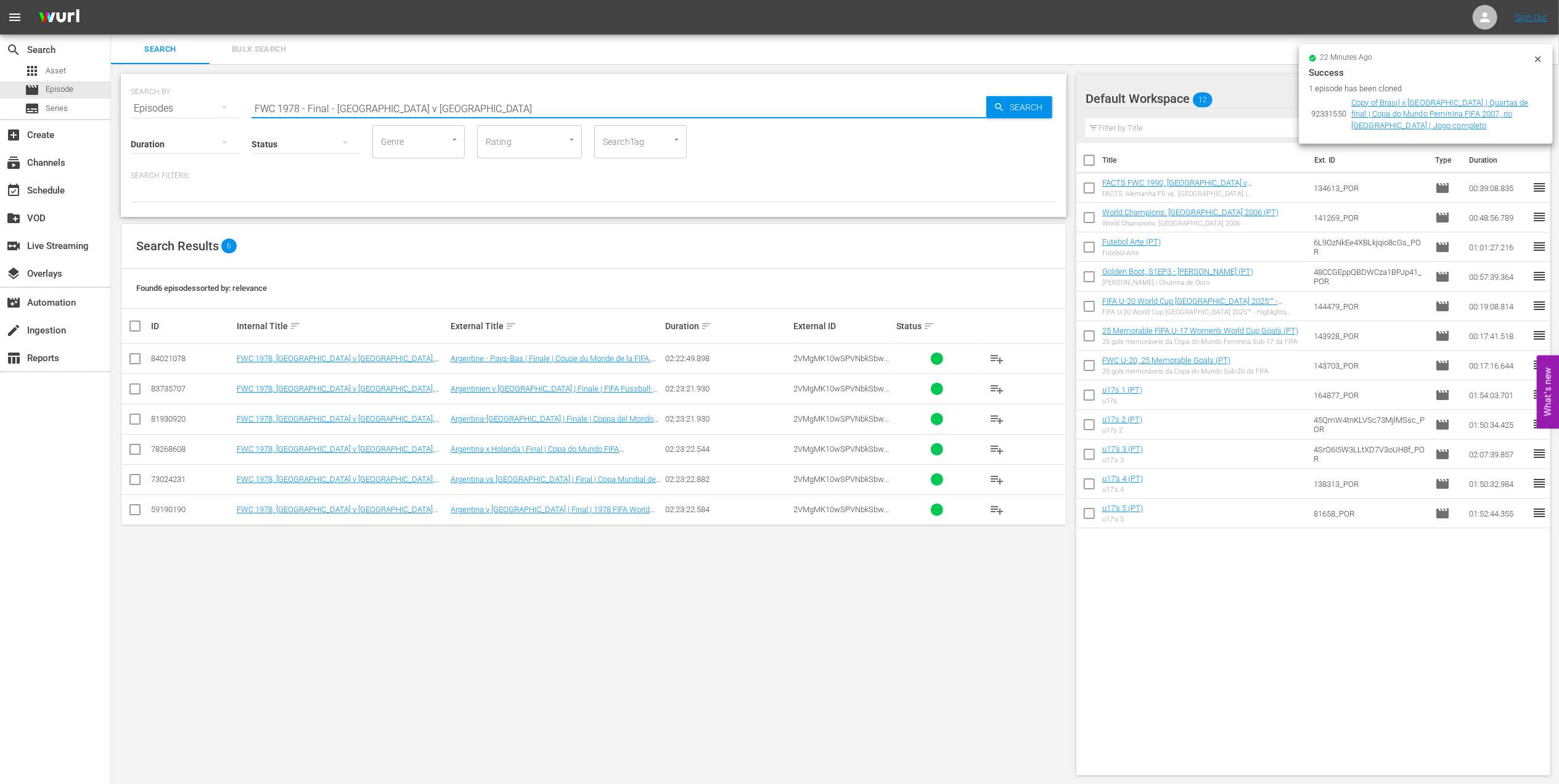
paste input "rance v [GEOGRAPHIC_DATA] | Round of 16 | FIFA World Cup 2018 | Full Match Repl…"
drag, startPoint x: 460, startPoint y: 107, endPoint x: 154, endPoint y: 106, distance: 306.0
click at [148, 106] on div "SEARCH BY Search By Episodes Search ID, Title, Description, Keywords, or Catego…" at bounding box center [594, 101] width 926 height 44
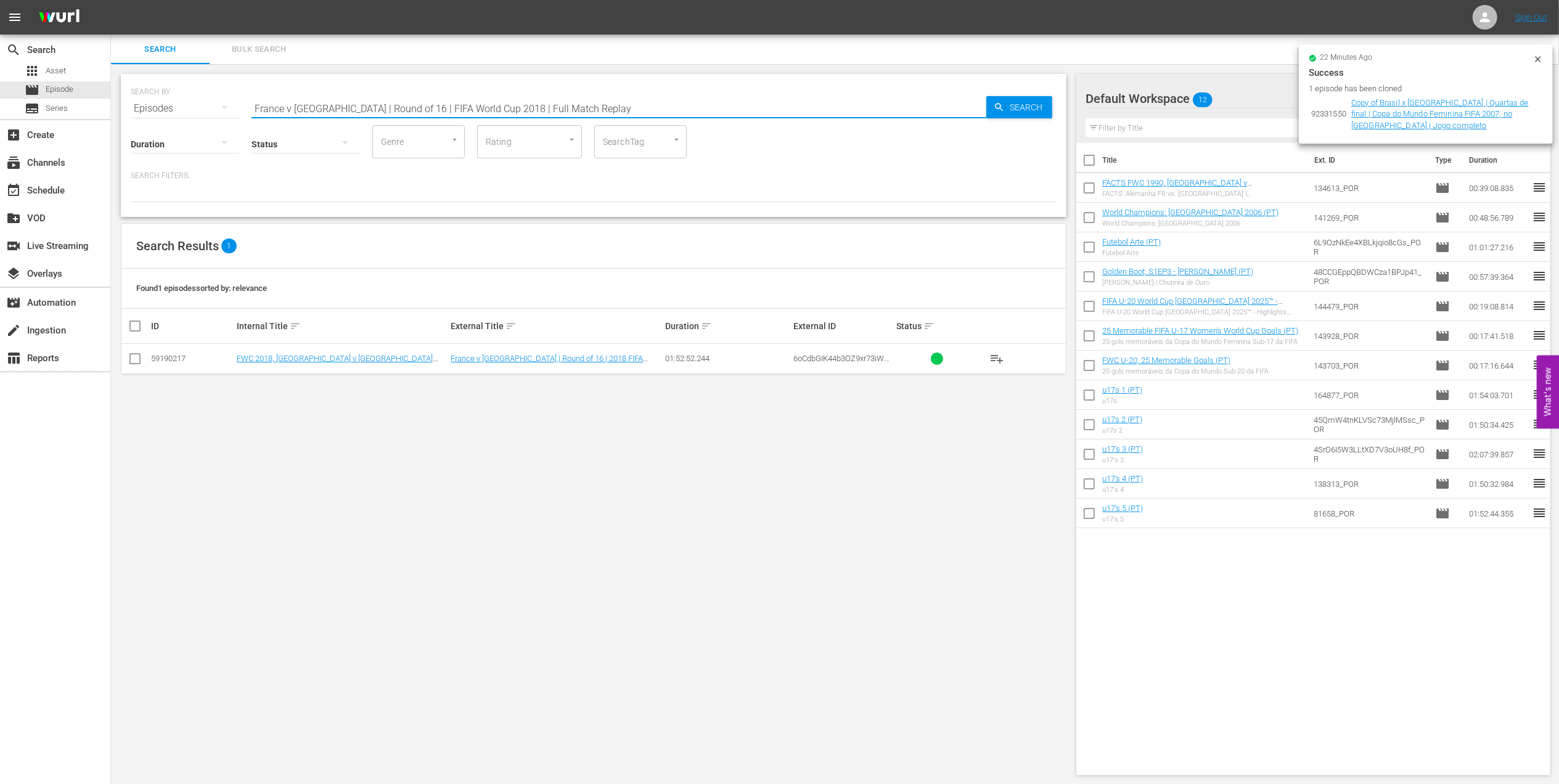
drag, startPoint x: 593, startPoint y: 109, endPoint x: 123, endPoint y: 106, distance: 470.0
click at [123, 106] on div "SEARCH BY Search By Episodes Search ID, Title, Description, Keywords, or Catego…" at bounding box center [593, 145] width 945 height 143
paste input "Croatia v [GEOGRAPHIC_DATA] | Semi-finals"
drag, startPoint x: 63, startPoint y: 99, endPoint x: 37, endPoint y: 101, distance: 26.1
click at [111, 0] on div "search Search apps Asset movie Episode subtitles Series add_box Create subscrip…" at bounding box center [835, 0] width 1448 height 0
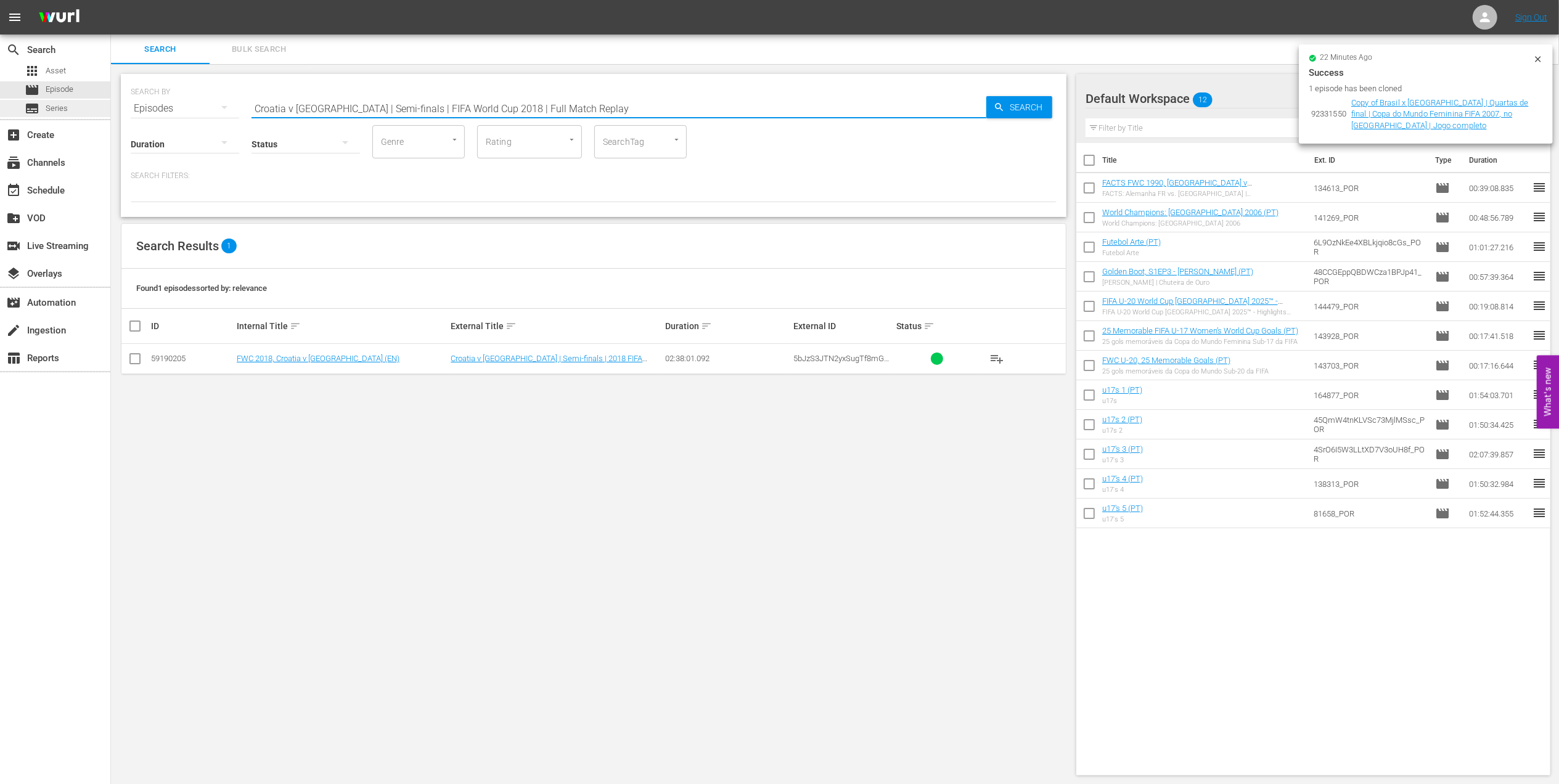
paste input "France v [GEOGRAPHIC_DATA] | Final"
drag, startPoint x: 542, startPoint y: 106, endPoint x: 142, endPoint y: 112, distance: 400.0
click at [142, 113] on div "SEARCH BY Search By Episodes Search ID, Title, Description, Keywords, or Catego…" at bounding box center [593, 145] width 945 height 143
paste input "WC 2014 - Final - [GEOGRAPHIC_DATA] v [GEOGRAPHIC_DATA]"
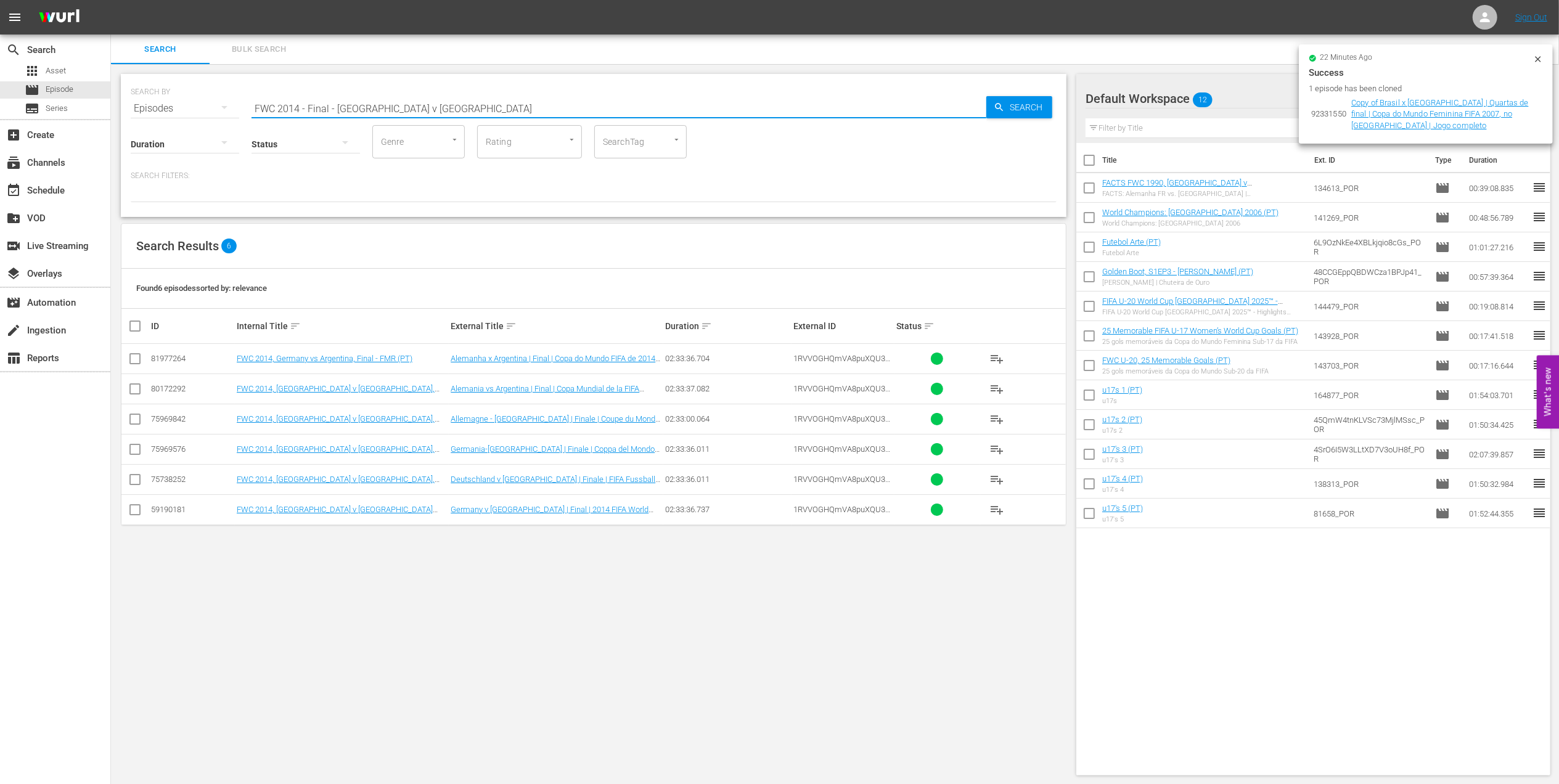
paste input "Uruguay v [GEOGRAPHIC_DATA] | Semi-finals | FIFA World Cup 2010 | Full Match Re…"
drag, startPoint x: 357, startPoint y: 112, endPoint x: 203, endPoint y: 114, distance: 154.0
click at [203, 114] on div "SEARCH BY Search By Episodes Search ID, Title, Description, Keywords, or Catego…" at bounding box center [593, 145] width 945 height 143
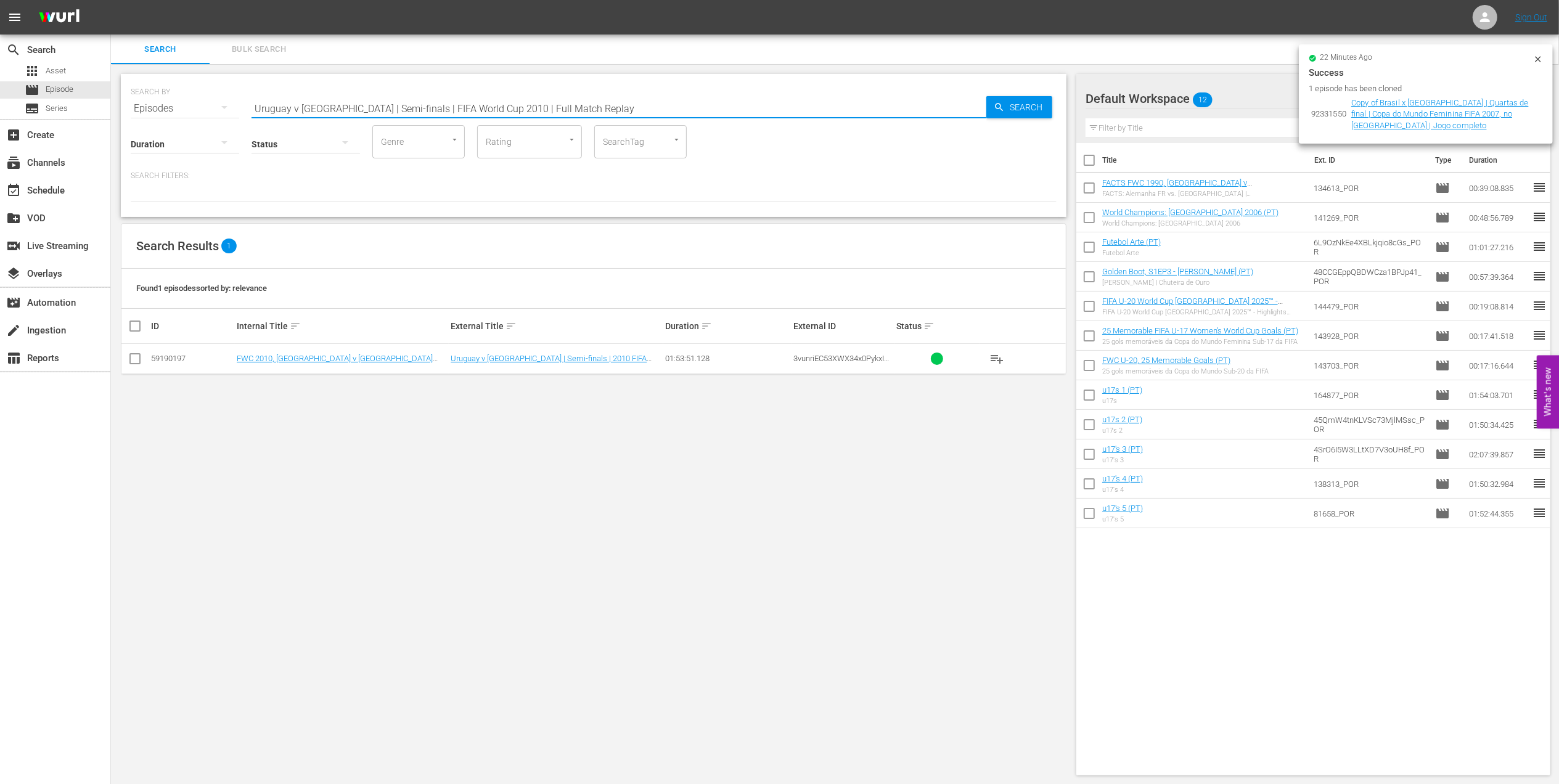
drag, startPoint x: 265, startPoint y: 111, endPoint x: 272, endPoint y: 112, distance: 7.1
click at [255, 111] on input "Uruguay v [GEOGRAPHIC_DATA] | Semi-finals | FIFA World Cup 2010 | Full Match Re…" at bounding box center [619, 108] width 735 height 29
paste input "[GEOGRAPHIC_DATA] v [GEOGRAPHIC_DATA]"
drag, startPoint x: 575, startPoint y: 109, endPoint x: 84, endPoint y: 109, distance: 491.0
click at [111, 0] on div "search Search apps Asset movie Episode subtitles Series add_box Create subscrip…" at bounding box center [835, 0] width 1448 height 0
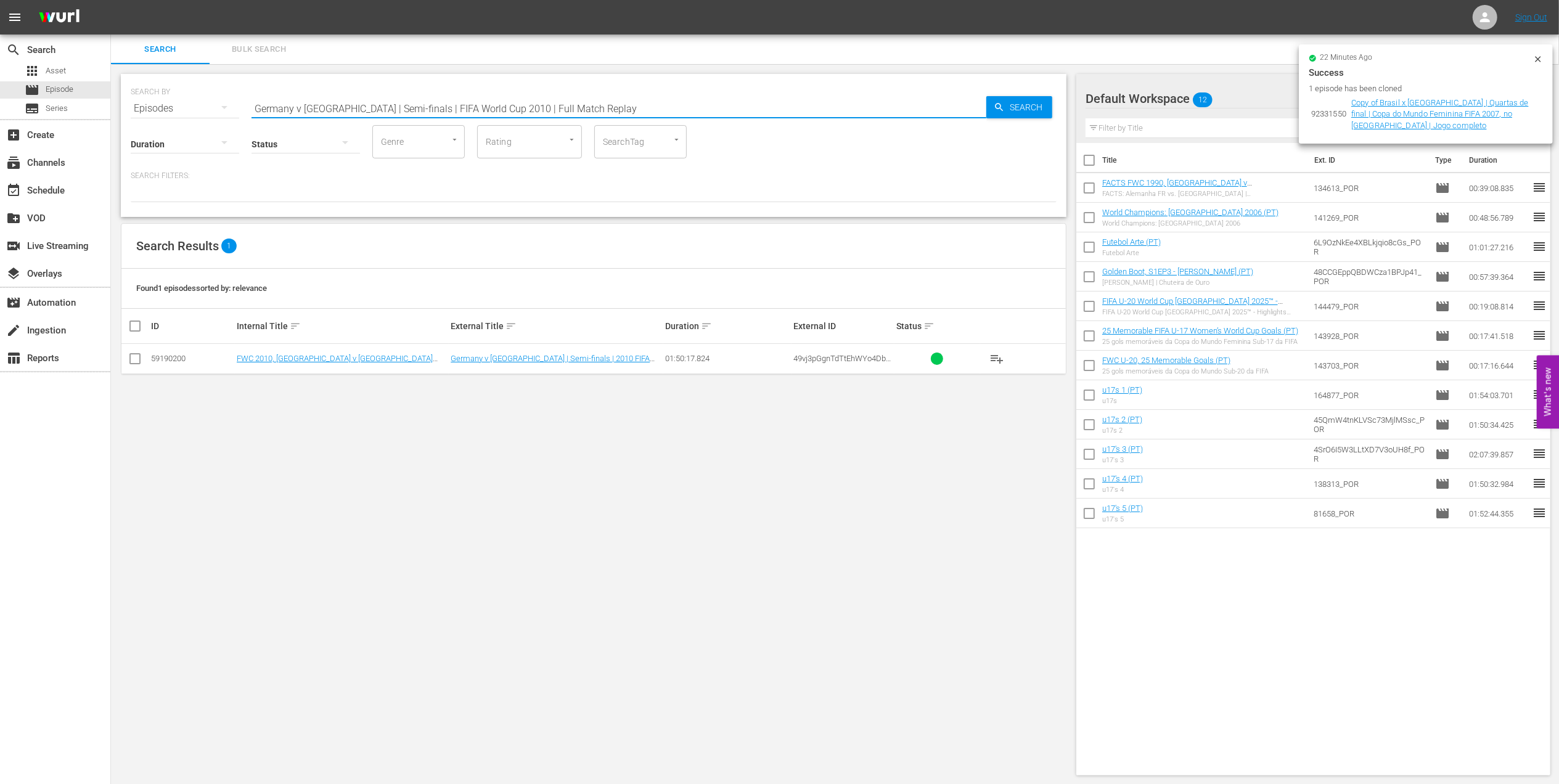
click at [580, 107] on input "Germany v [GEOGRAPHIC_DATA] | Semi-finals | FIFA World Cup 2010 | Full Match Re…" at bounding box center [619, 108] width 735 height 29
drag, startPoint x: 570, startPoint y: 106, endPoint x: 133, endPoint y: 109, distance: 437.0
click at [133, 109] on div "SEARCH BY Search By Episodes Search ID, Title, Description, Keywords, or Catego…" at bounding box center [594, 101] width 926 height 44
paste input "FWC 2010 - Final - [GEOGRAPHIC_DATA] v [GEOGRAPHIC_DATA]"
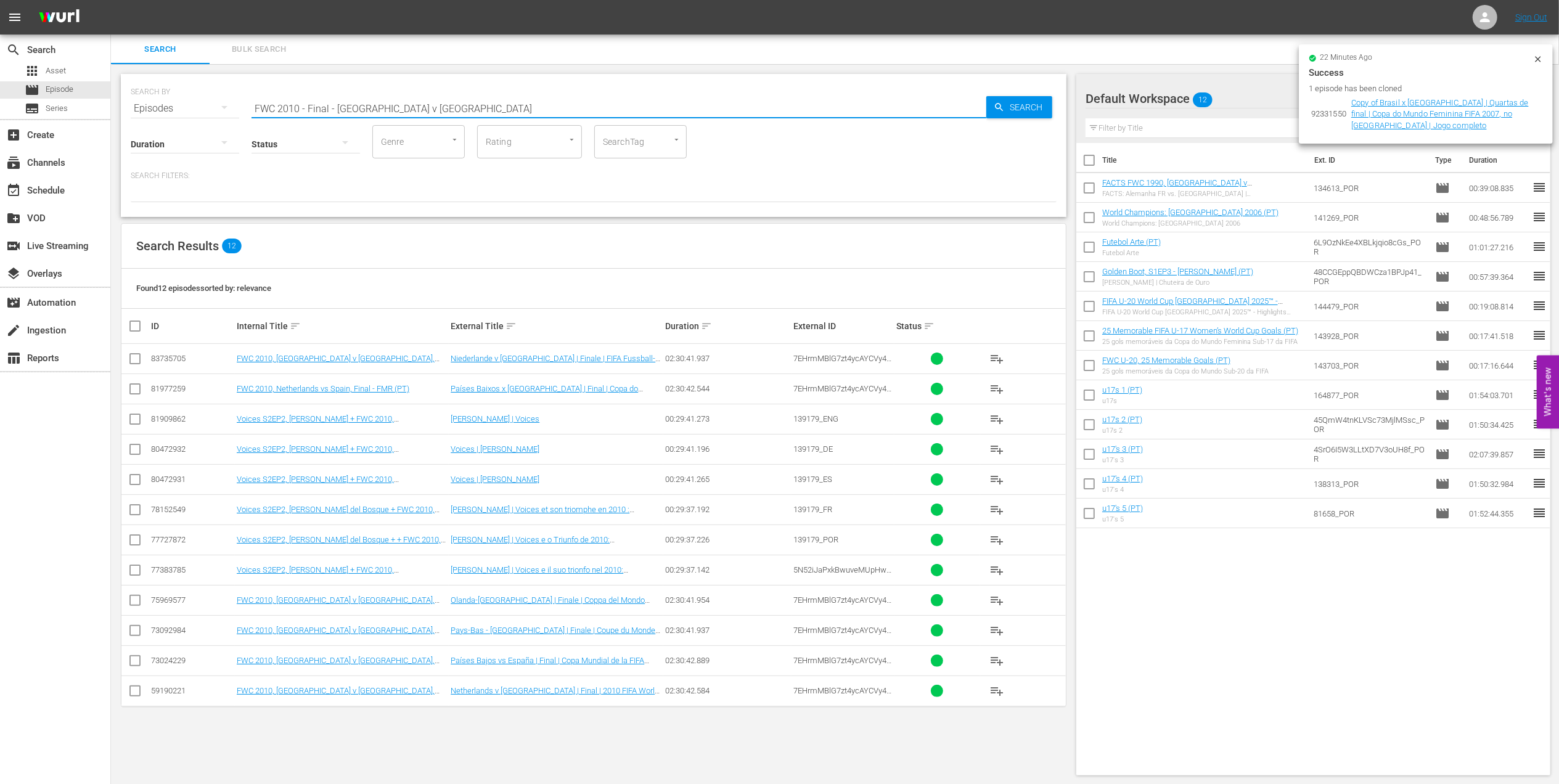
drag, startPoint x: 116, startPoint y: 109, endPoint x: 122, endPoint y: 112, distance: 6.7
click at [111, 109] on div "SEARCH BY Search By Episodes Search ID, Title, Description, Keywords, or Catego…" at bounding box center [594, 425] width 965 height 721
click at [437, 104] on input "FWC 2010 - Final - [GEOGRAPHIC_DATA] v [GEOGRAPHIC_DATA]" at bounding box center [619, 108] width 735 height 29
click at [447, 106] on input "FWC 2010 - Final - [GEOGRAPHIC_DATA] v [GEOGRAPHIC_DATA]" at bounding box center [619, 108] width 735 height 29
drag, startPoint x: 442, startPoint y: 106, endPoint x: 154, endPoint y: 110, distance: 288.0
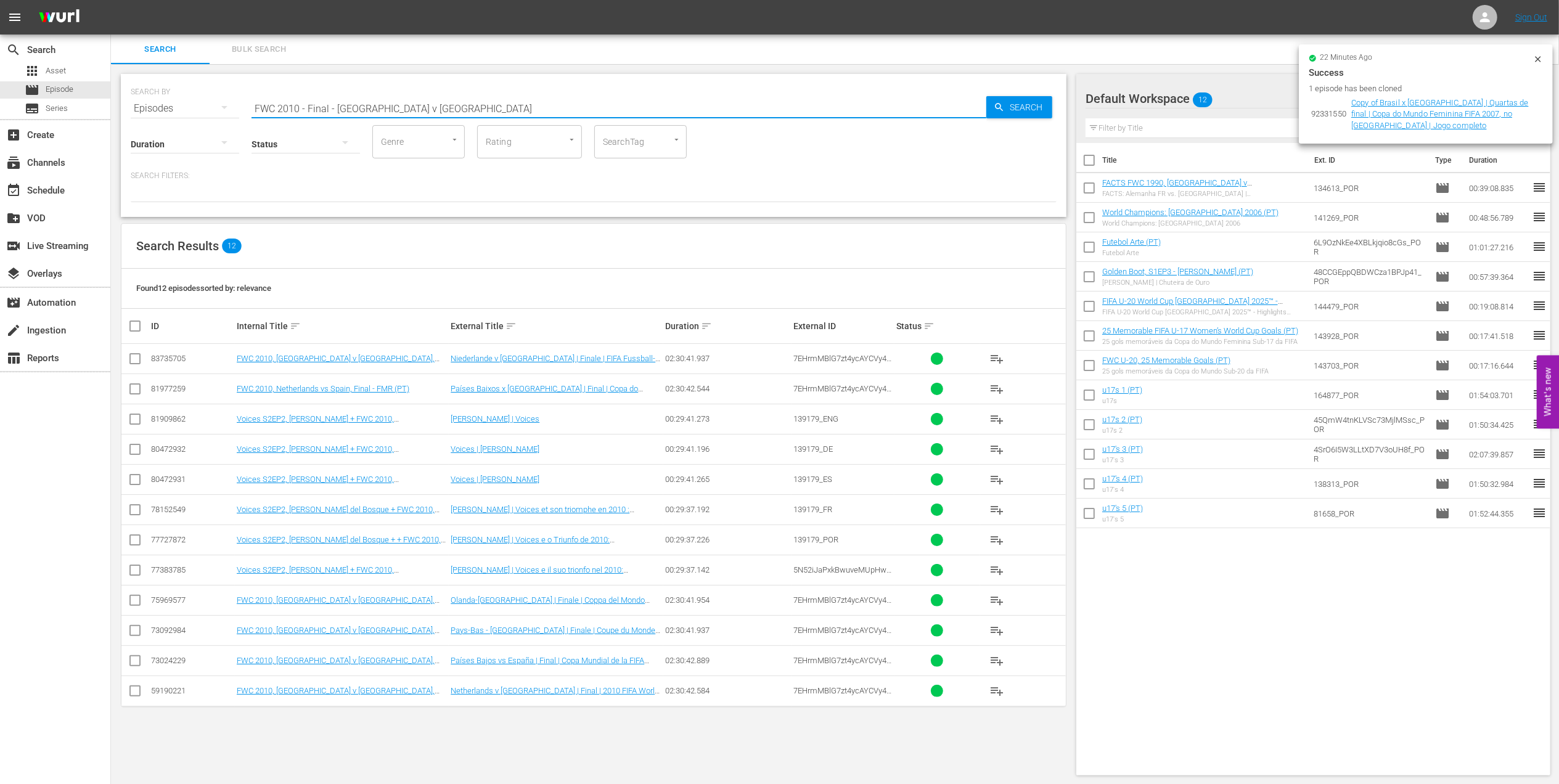
click at [154, 110] on div "SEARCH BY Search By Episodes Search ID, Title, Description, Keywords, or Catego…" at bounding box center [594, 101] width 926 height 44
paste input "U-20 FWWC 2024 - All Goals"
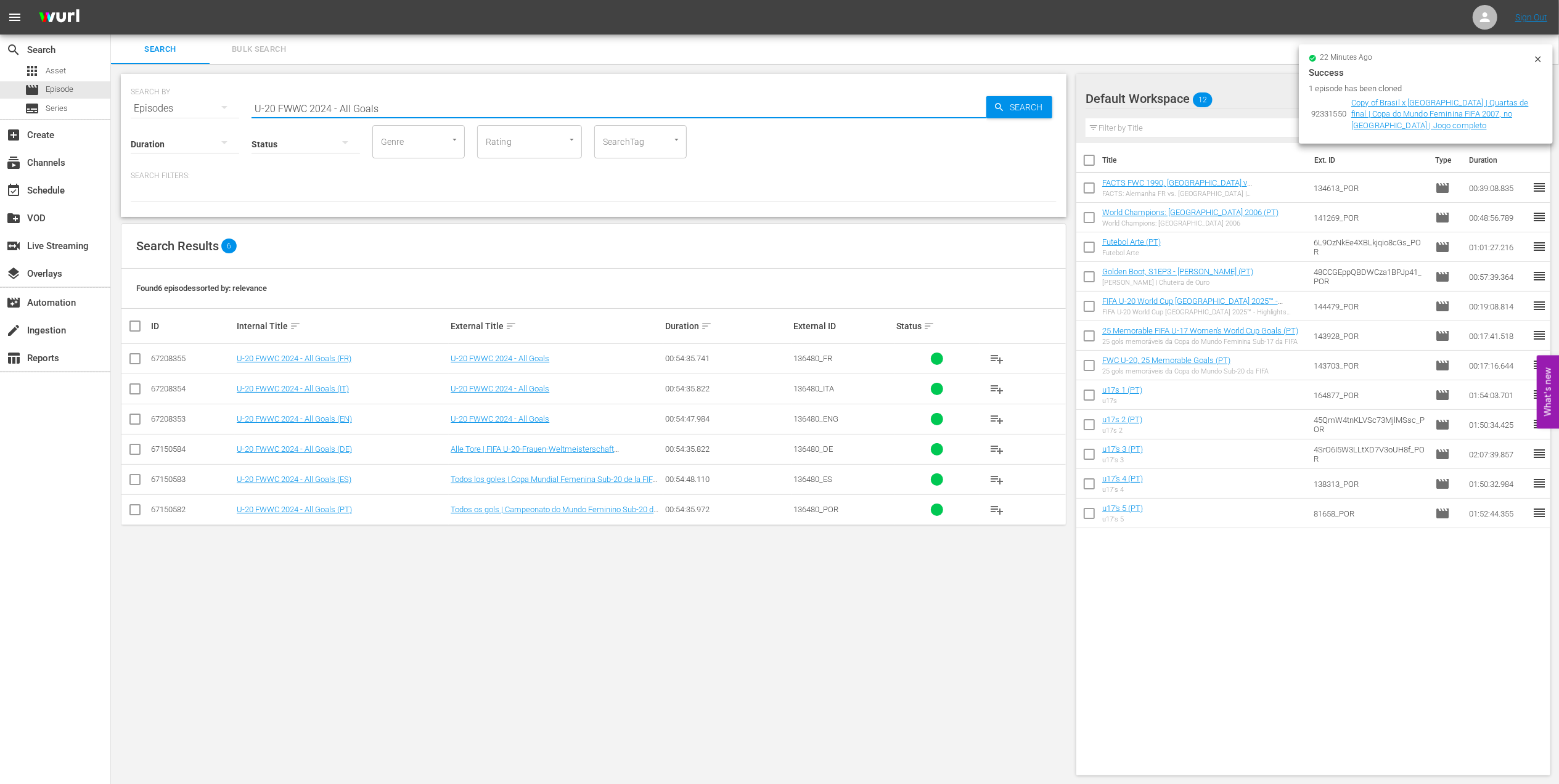
drag, startPoint x: 460, startPoint y: 106, endPoint x: 203, endPoint y: 107, distance: 257.0
click at [205, 106] on div "SEARCH BY Search By Episodes Search ID, Title, Description, Keywords, or Catego…" at bounding box center [594, 101] width 926 height 44
paste input "REPLAY FWWC23 SF AUS v ENG (MD28)"
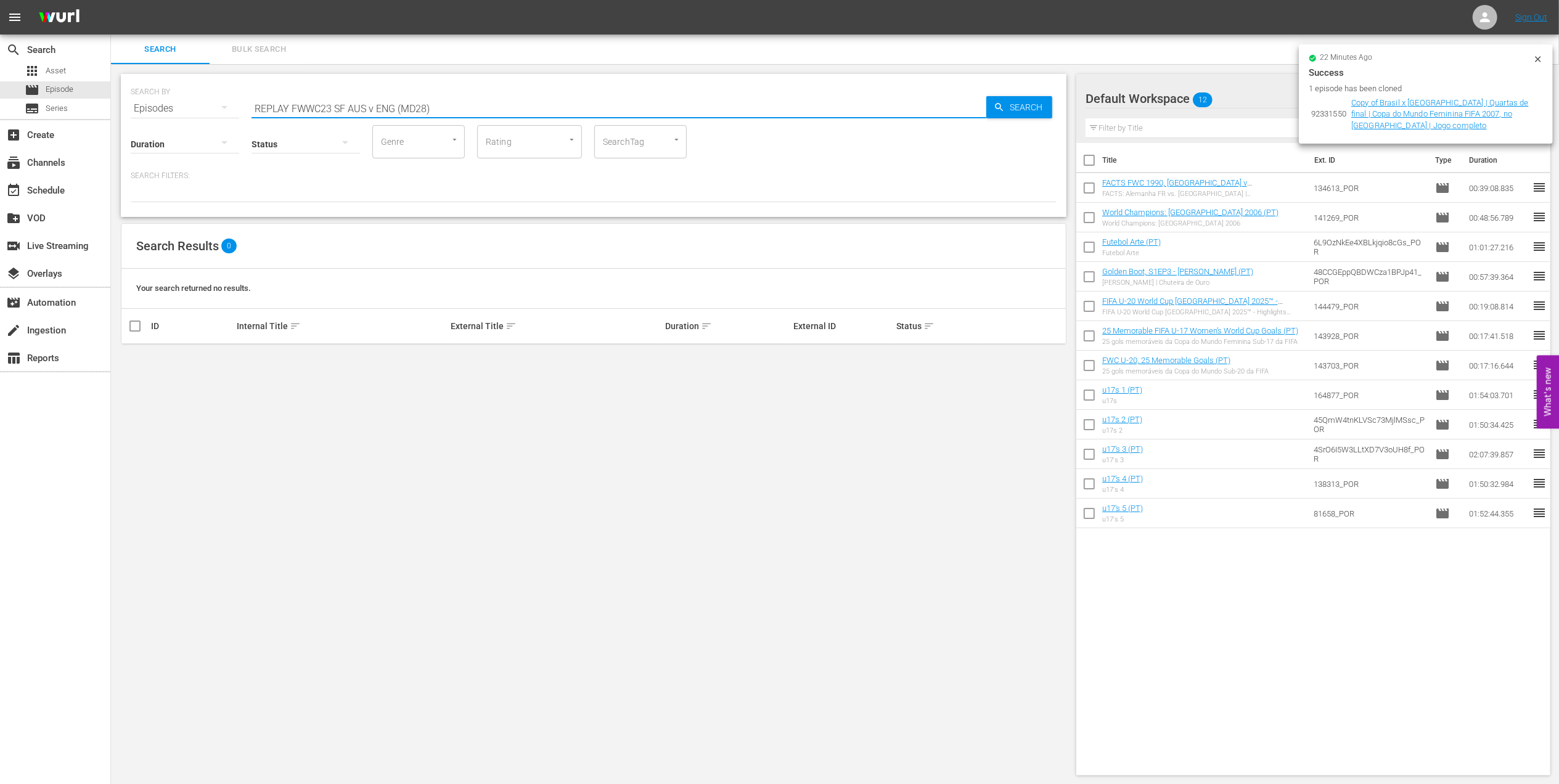
click at [154, 112] on div "SEARCH BY Search By Episodes Search ID, Title, Description, Keywords, or Catego…" at bounding box center [594, 101] width 926 height 44
paste input "FWC 1982 - Final - [GEOGRAPHIC_DATA] v [GEOGRAPHIC_DATA]"
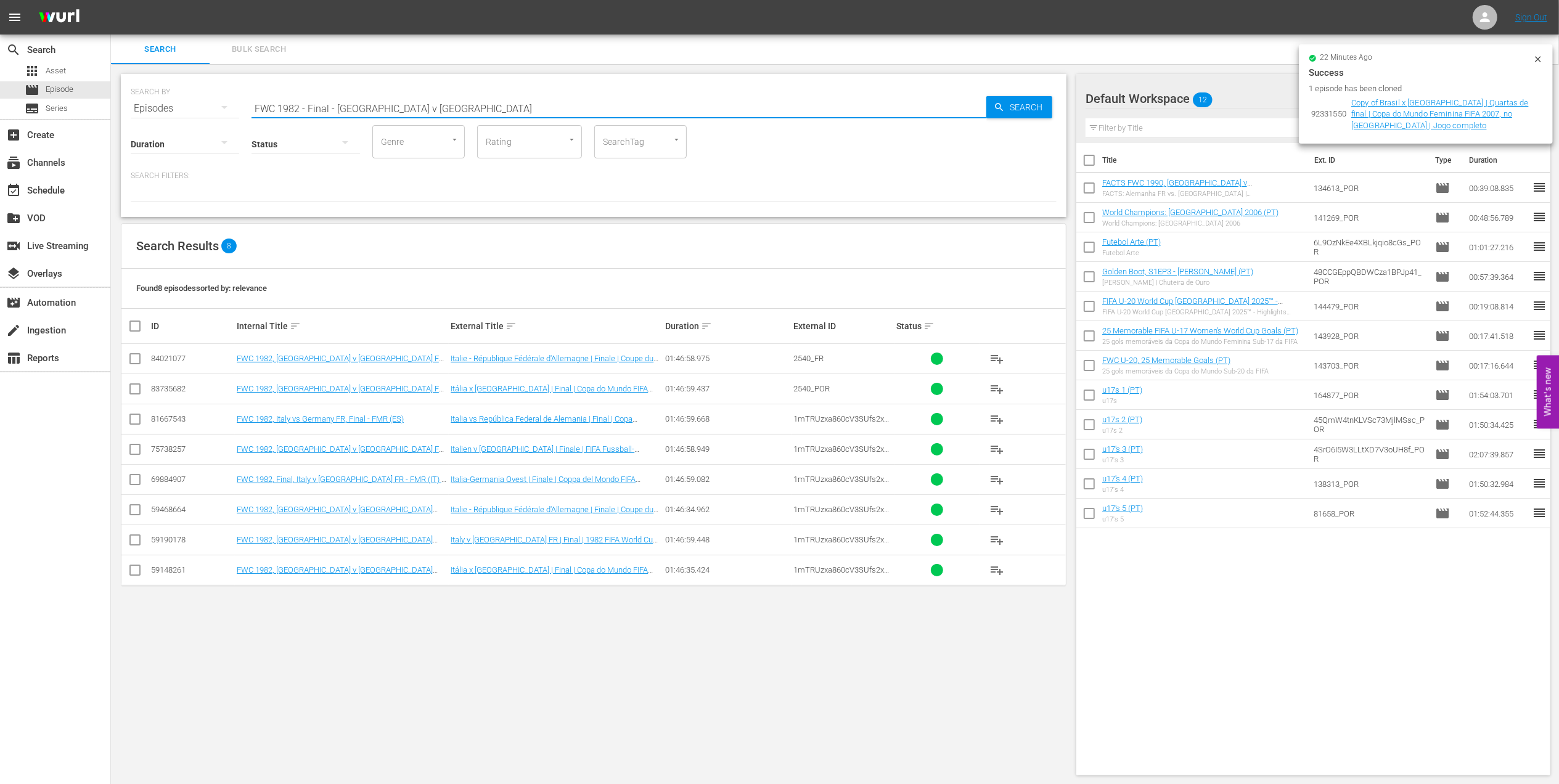
drag, startPoint x: 191, startPoint y: 112, endPoint x: 187, endPoint y: 103, distance: 9.8
click at [165, 112] on div "SEARCH BY Search By Episodes Search ID, Title, Description, Keywords, or Catego…" at bounding box center [594, 101] width 926 height 44
paste input "66 - Final - [GEOGRAPHIC_DATA]"
paste input "Third - Portugal v [GEOGRAPHIC_DATA]"
drag, startPoint x: 437, startPoint y: 109, endPoint x: 235, endPoint y: 109, distance: 202.0
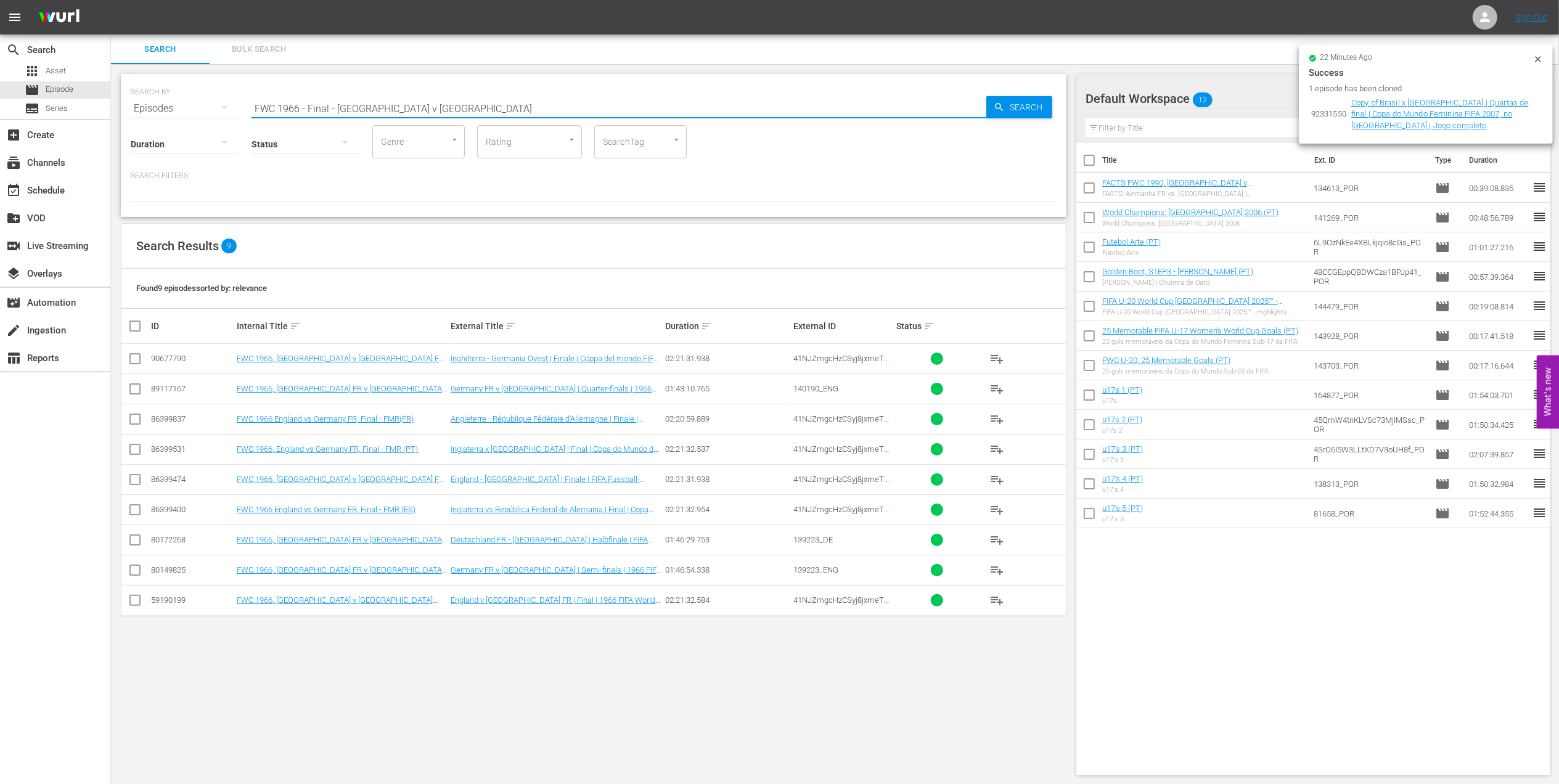
click at [235, 109] on div "SEARCH BY Search By Episodes Search ID, Title, Description, Keywords, or Catego…" at bounding box center [594, 101] width 926 height 44
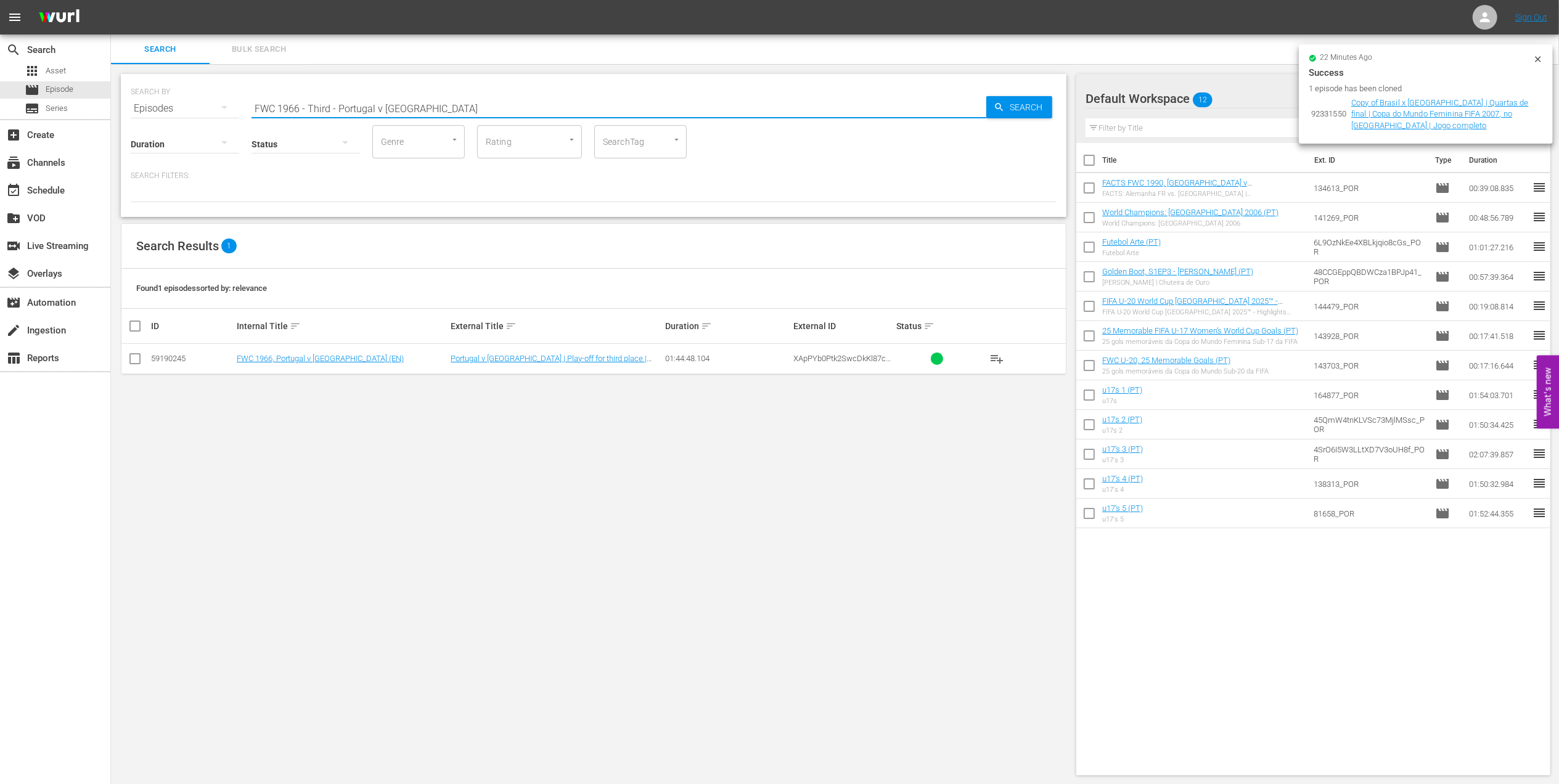
drag, startPoint x: 237, startPoint y: 110, endPoint x: 264, endPoint y: 111, distance: 27.0
click at [235, 110] on div "SEARCH BY Search By Episodes Search ID, Title, Description, Keywords, or Catego…" at bounding box center [594, 101] width 926 height 44
paste input "Italy v [GEOGRAPHIC_DATA] | Quarter-finals | 1994 FIFA World Cup USA™ | Full Ma…"
drag, startPoint x: 456, startPoint y: 110, endPoint x: 183, endPoint y: 110, distance: 273.0
click at [183, 110] on div "SEARCH BY Search By Episodes Search ID, Title, Description, Keywords, or Catego…" at bounding box center [594, 101] width 926 height 44
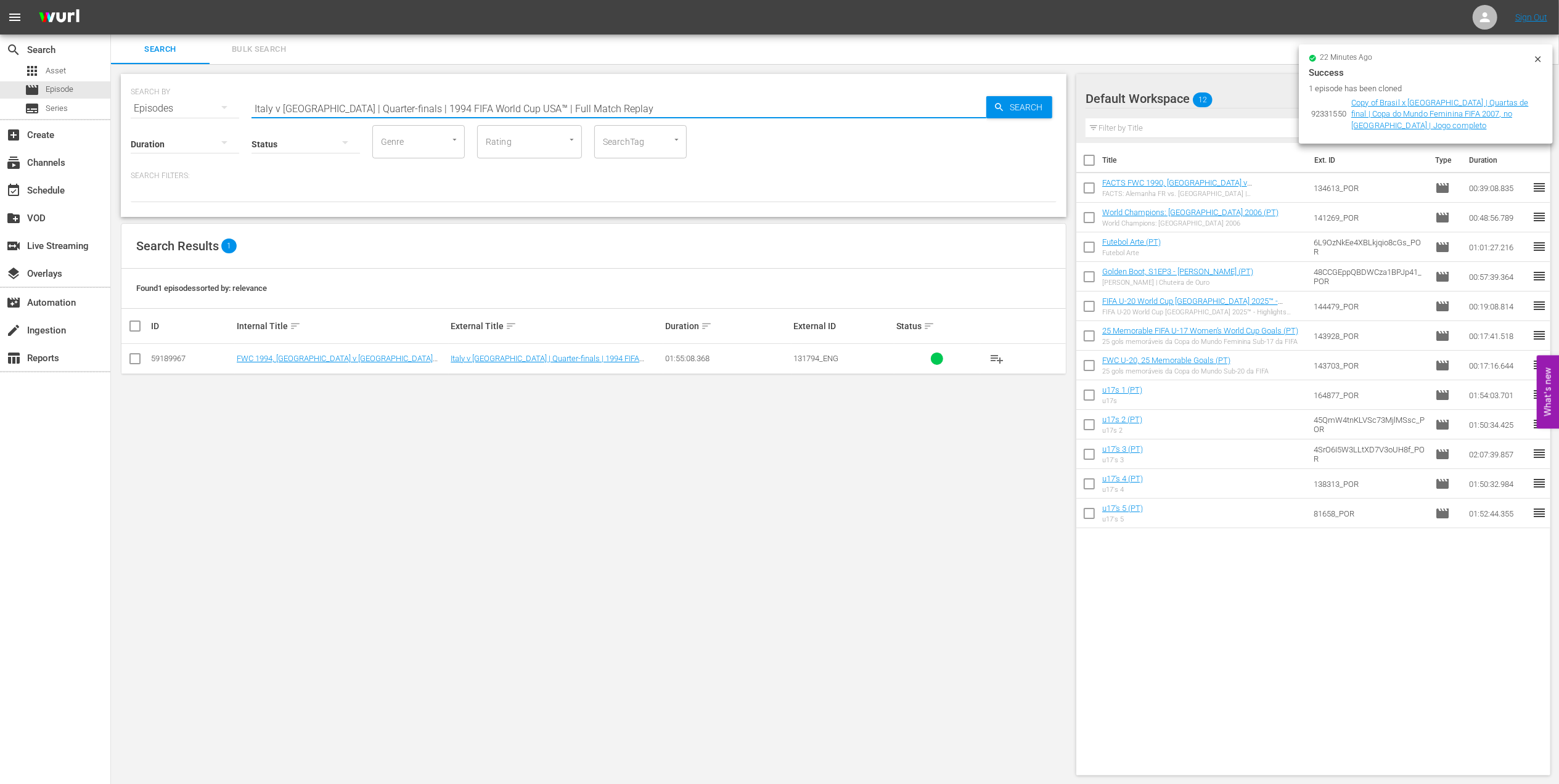
paste input "FWC 2014 - Final - [GEOGRAPHIC_DATA] v [GEOGRAPHIC_DATA]"
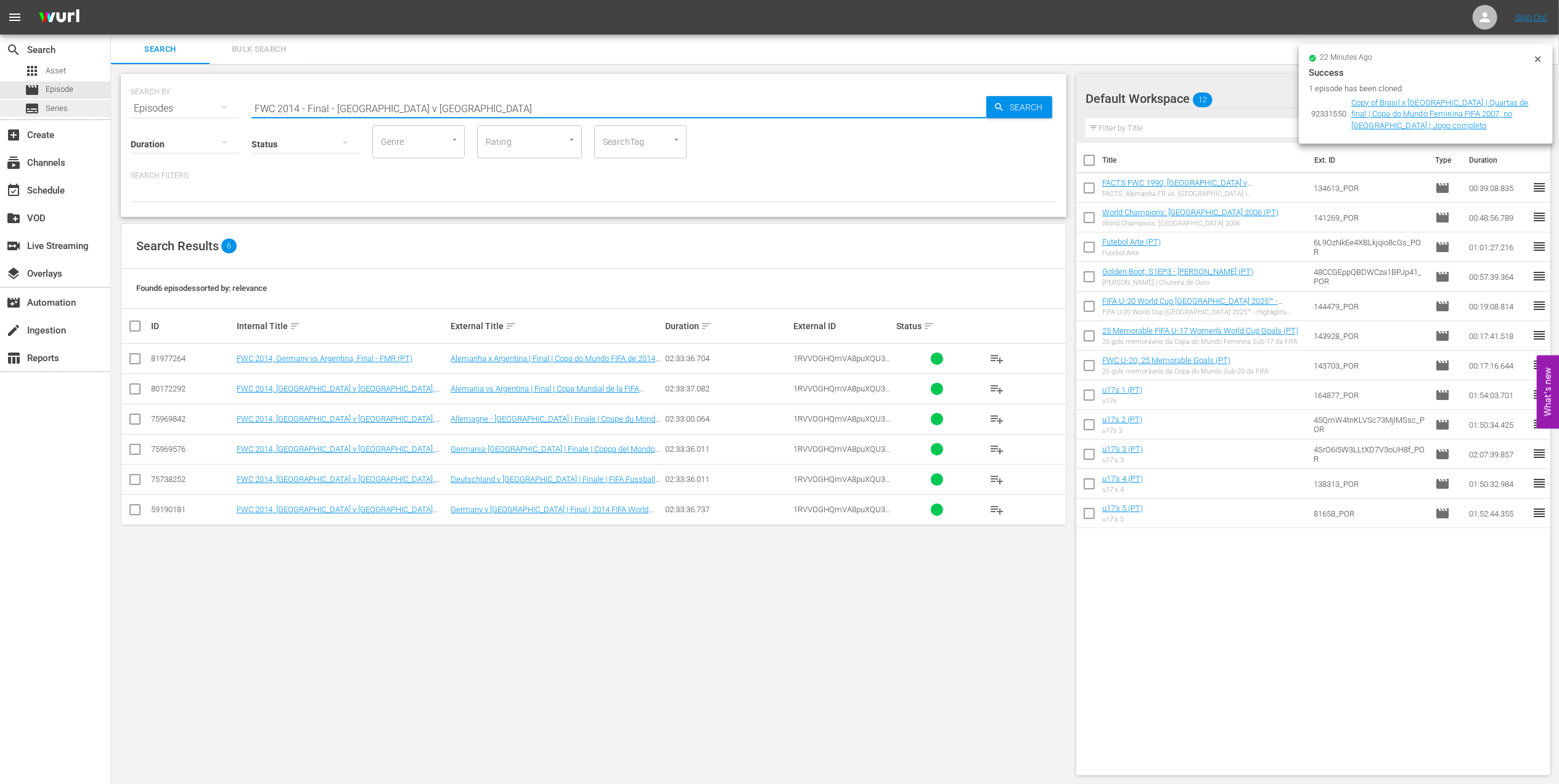
drag, startPoint x: 455, startPoint y: 111, endPoint x: 65, endPoint y: 107, distance: 390.0
click at [111, 0] on div "search Search apps Asset movie Episode subtitles Series add_box Create subscrip…" at bounding box center [835, 0] width 1448 height 0
click at [448, 103] on input "FWC 2014 - Final - [GEOGRAPHIC_DATA] v [GEOGRAPHIC_DATA]" at bounding box center [619, 108] width 735 height 29
click at [454, 104] on input "FWC 2014 - Final - [GEOGRAPHIC_DATA] v [GEOGRAPHIC_DATA]" at bounding box center [619, 108] width 735 height 29
drag, startPoint x: 126, startPoint y: 112, endPoint x: 102, endPoint y: 110, distance: 24.1
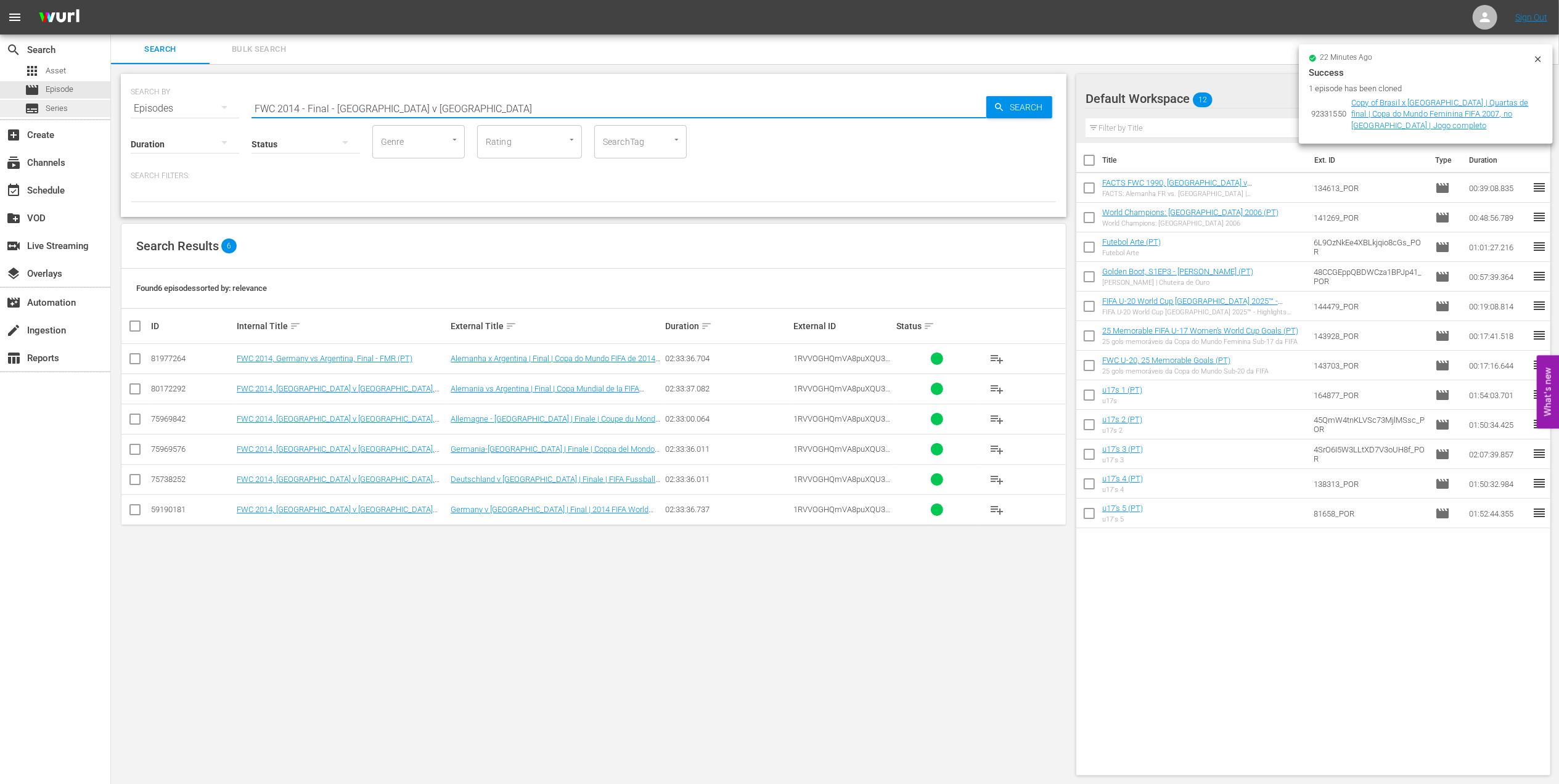
click at [111, 0] on div "search Search apps Asset movie Episode subtitles Series add_box Create subscrip…" at bounding box center [835, 0] width 1448 height 0
paste input "06 Angola v [GEOGRAPHIC_DATA], Group Stage (PT)"
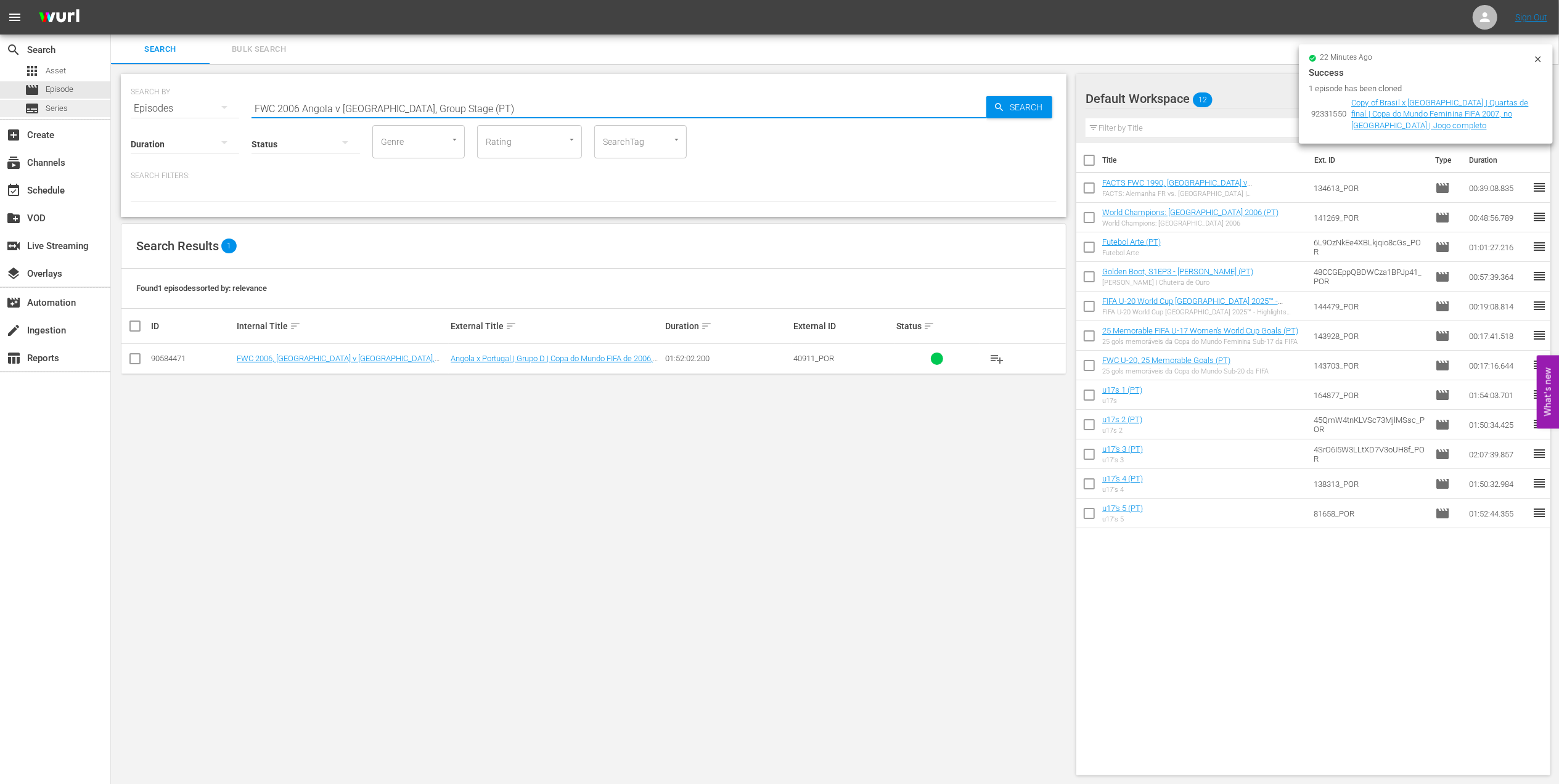
drag, startPoint x: 472, startPoint y: 111, endPoint x: 92, endPoint y: 111, distance: 380.0
click at [111, 0] on div "search Search apps Asset movie Episode subtitles Series add_box Create subscrip…" at bounding box center [835, 0] width 1448 height 0
click at [488, 112] on input "FWC 2006 Angola v [GEOGRAPHIC_DATA], Group Stage (PT)" at bounding box center [619, 108] width 735 height 29
click at [498, 107] on input "FWC 2006 Angola v [GEOGRAPHIC_DATA], Group Stage (PT)" at bounding box center [619, 108] width 735 height 29
drag, startPoint x: 413, startPoint y: 116, endPoint x: 149, endPoint y: 117, distance: 264.0
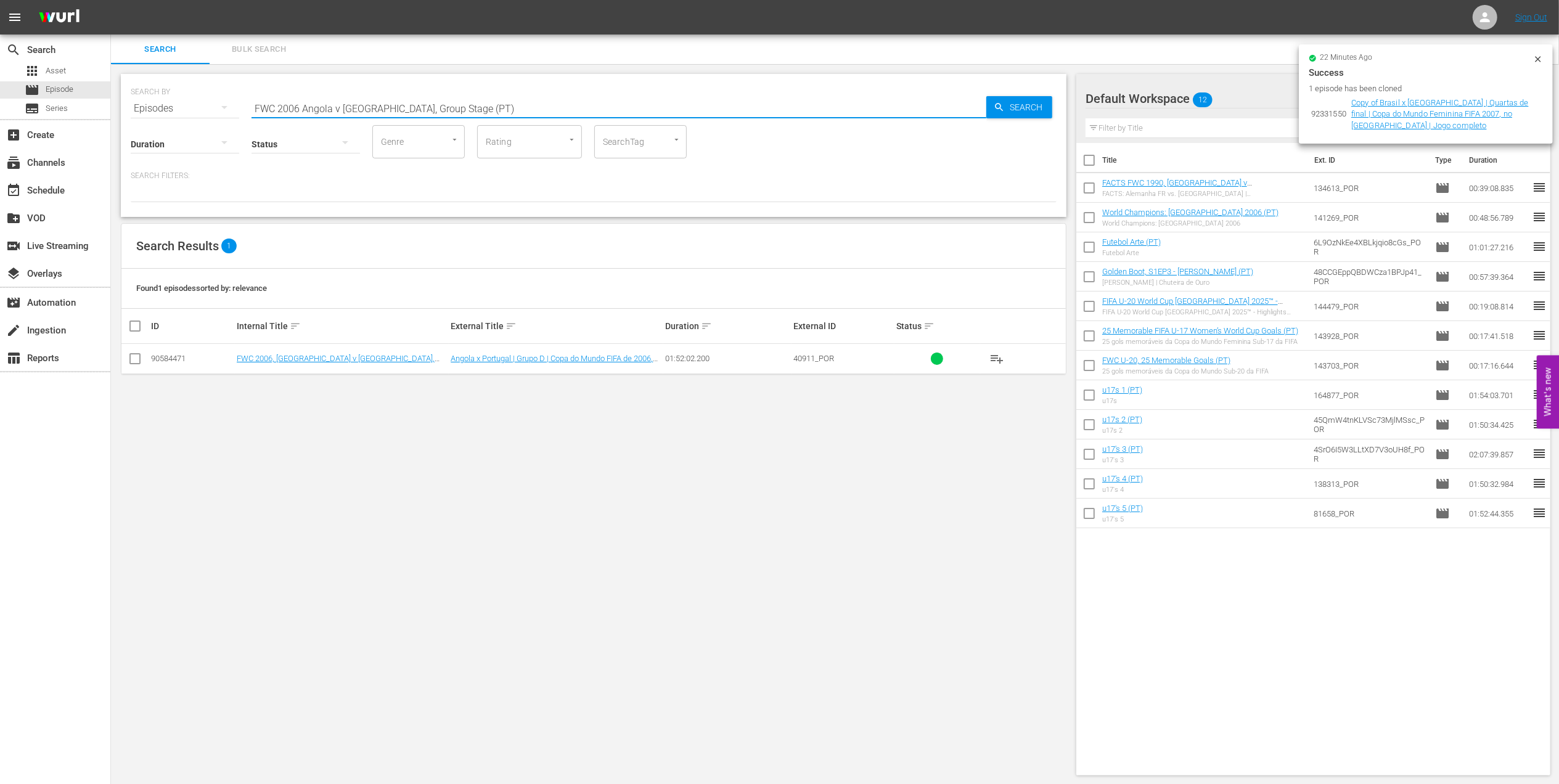
click at [134, 117] on div "SEARCH BY Search By Episodes Search ID, Title, Description, Keywords, or Catego…" at bounding box center [593, 145] width 945 height 143
paste input "[GEOGRAPHIC_DATA] v [GEOGRAPHIC_DATA], Round of 16"
drag, startPoint x: 510, startPoint y: 102, endPoint x: 191, endPoint y: 103, distance: 319.0
click at [191, 104] on div "SEARCH BY Search By Episodes Search ID, Title, Description, Keywords, or Catego…" at bounding box center [594, 101] width 926 height 44
paste input ", Italy vs France, Final"
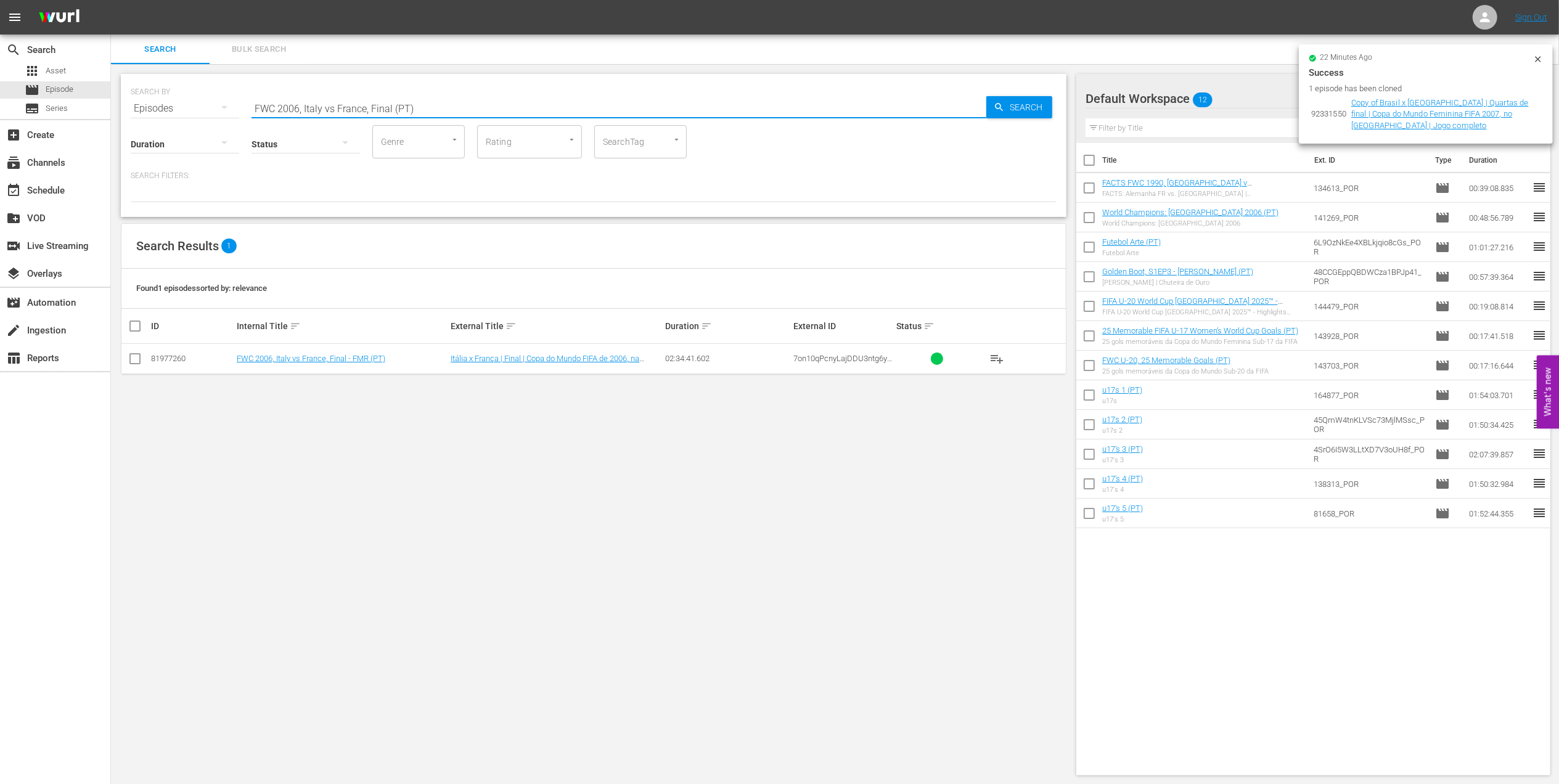
type input "FWC 2006, Italy vs France, Final (PT)"
